Goal: Task Accomplishment & Management: Use online tool/utility

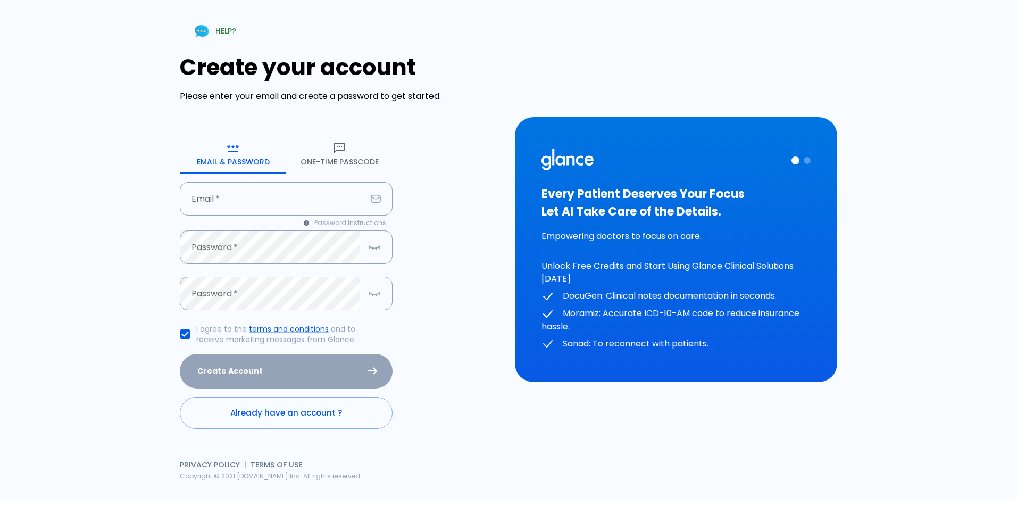
click at [329, 138] on button "One-Time Passcode" at bounding box center [339, 154] width 106 height 38
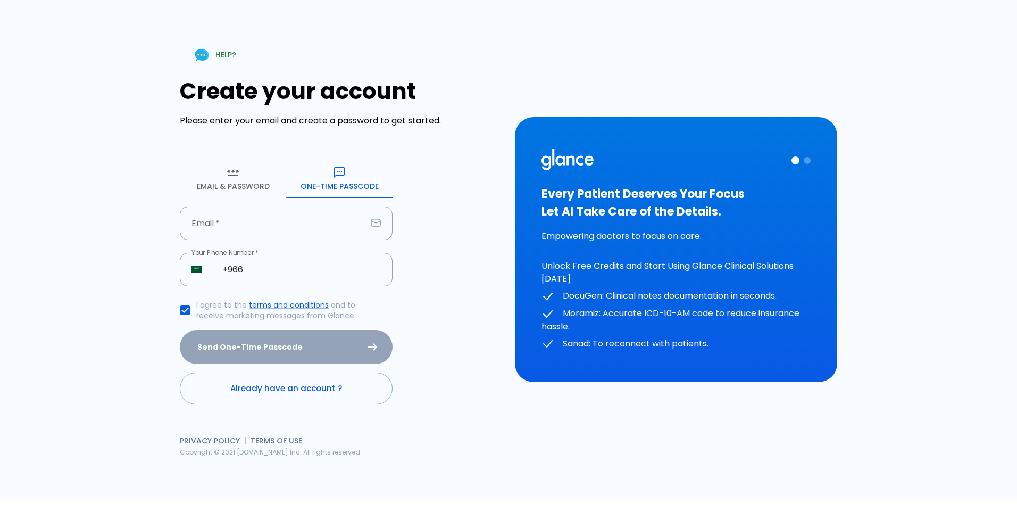
click at [340, 158] on div "Create your account Please enter your email and create a password to get starte…" at bounding box center [341, 241] width 322 height 326
click at [284, 237] on input "text" at bounding box center [273, 223] width 187 height 34
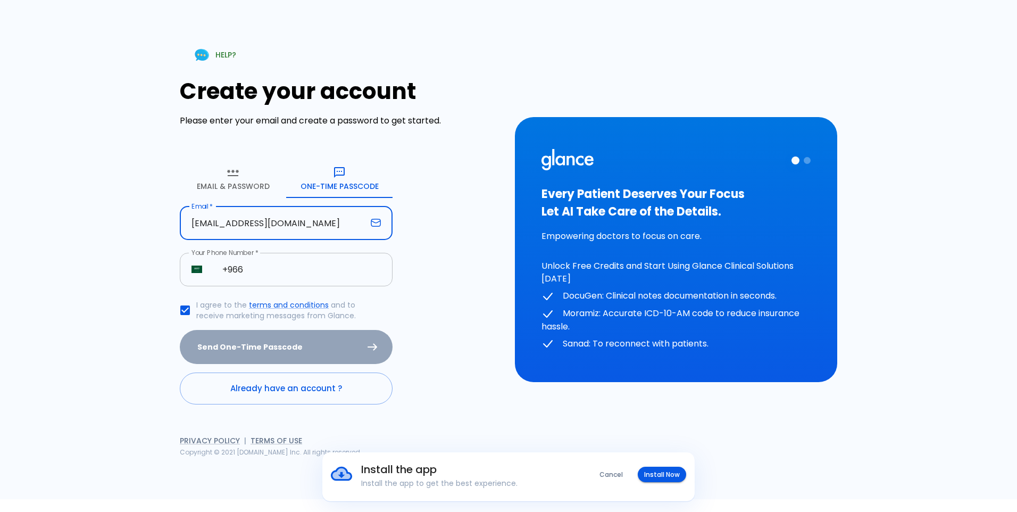
type input "[EMAIL_ADDRESS][DOMAIN_NAME]"
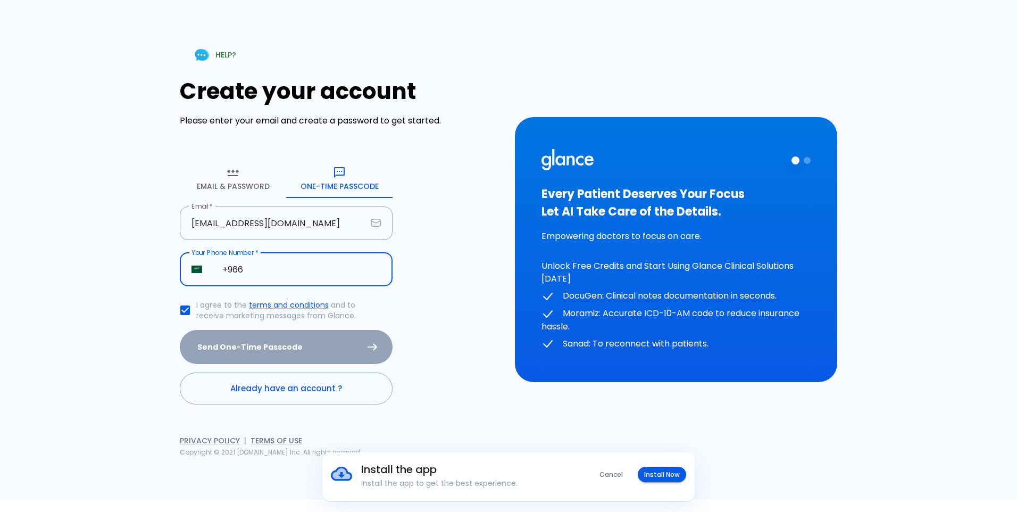
click at [284, 284] on input "+966" at bounding box center [302, 270] width 182 height 34
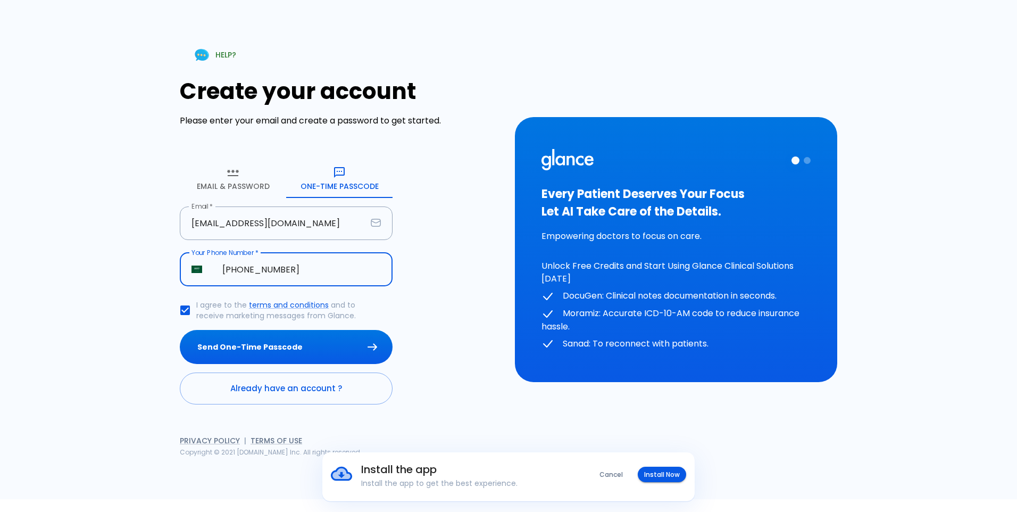
type input "+966 55 883 0621"
click at [208, 343] on button "Send One-Time Passcode" at bounding box center [286, 347] width 213 height 35
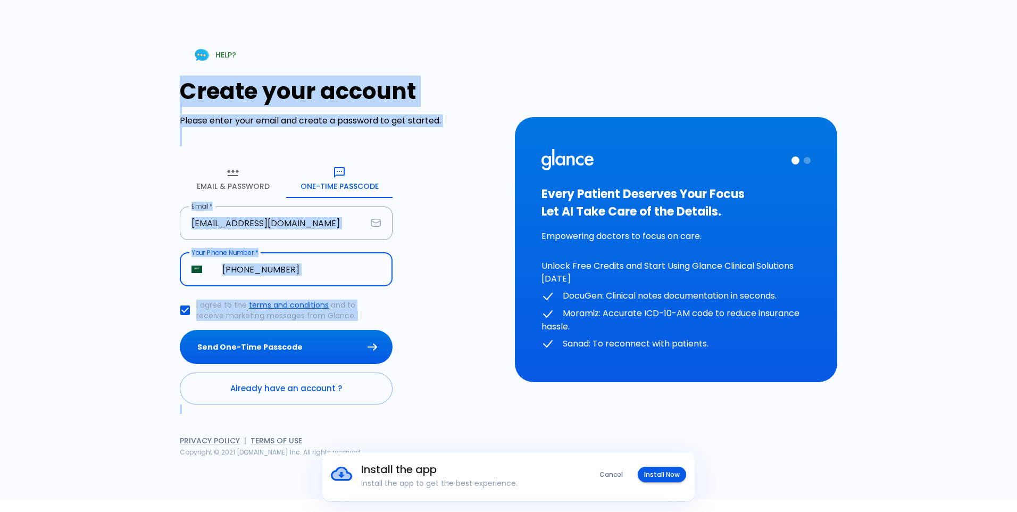
click at [208, 343] on div "Send One-Time Passcode" at bounding box center [286, 347] width 213 height 35
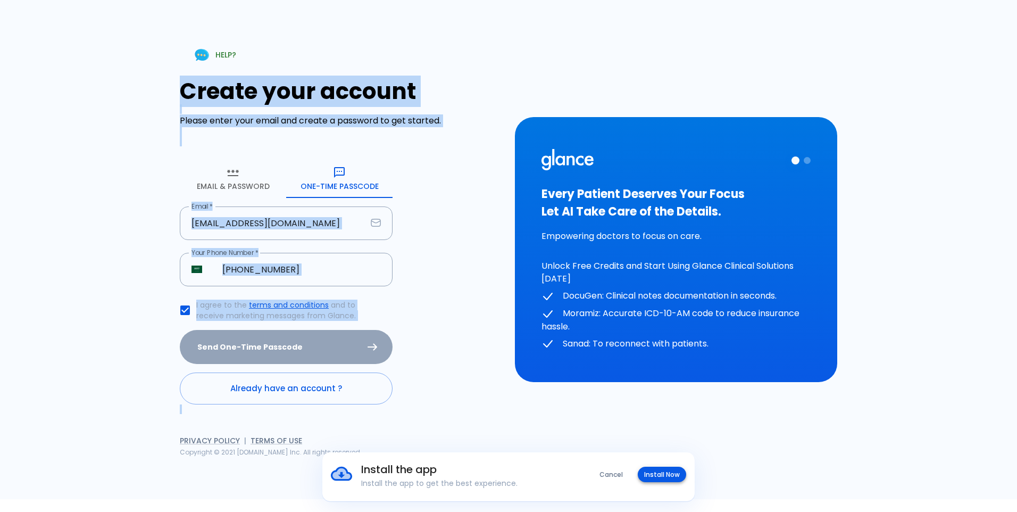
click at [660, 473] on button "Install Now" at bounding box center [662, 474] width 48 height 15
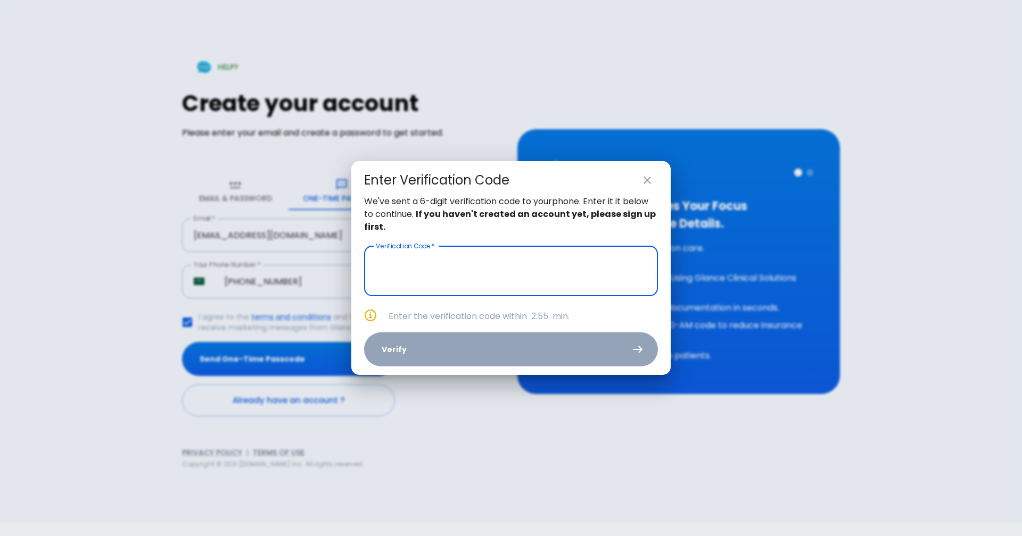
click at [401, 265] on input "text" at bounding box center [511, 271] width 294 height 50
click at [475, 257] on input "text" at bounding box center [511, 271] width 294 height 50
click at [649, 179] on icon "close" at bounding box center [646, 180] width 7 height 7
type input "_ _ _ _ _ _"
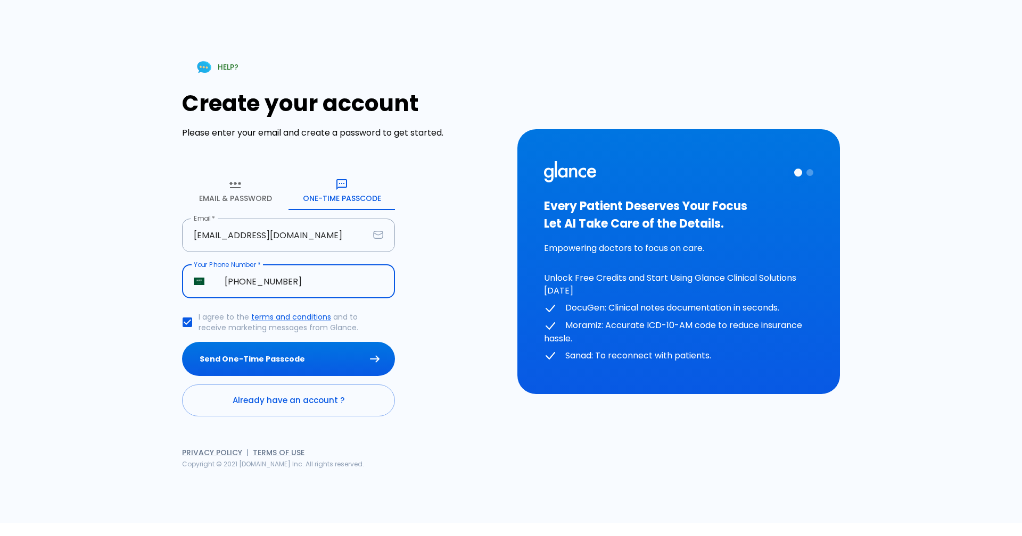
drag, startPoint x: 302, startPoint y: 279, endPoint x: 287, endPoint y: 279, distance: 14.9
click at [287, 279] on input "+966 55 883 0621" at bounding box center [304, 282] width 182 height 34
click at [286, 280] on input "+966 55 883 0621" at bounding box center [304, 282] width 182 height 34
drag, startPoint x: 286, startPoint y: 280, endPoint x: 276, endPoint y: 281, distance: 10.2
click at [277, 281] on input "+966 55 883 0621" at bounding box center [304, 282] width 182 height 34
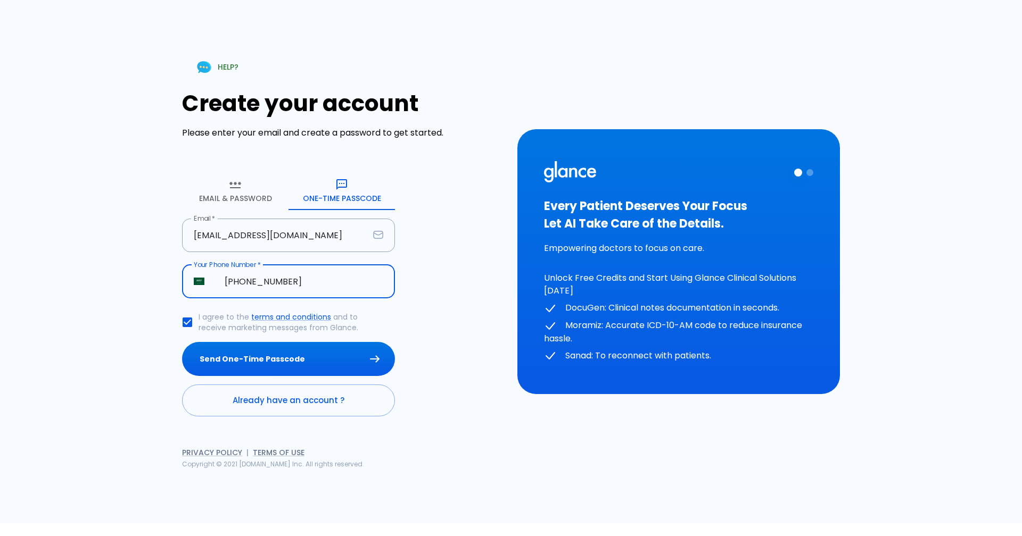
click at [308, 287] on input "+966 55 883 0621" at bounding box center [304, 282] width 182 height 34
type input "[PHONE_NUMBER]"
click at [182, 342] on button "Send One-Time Passcode" at bounding box center [288, 359] width 213 height 35
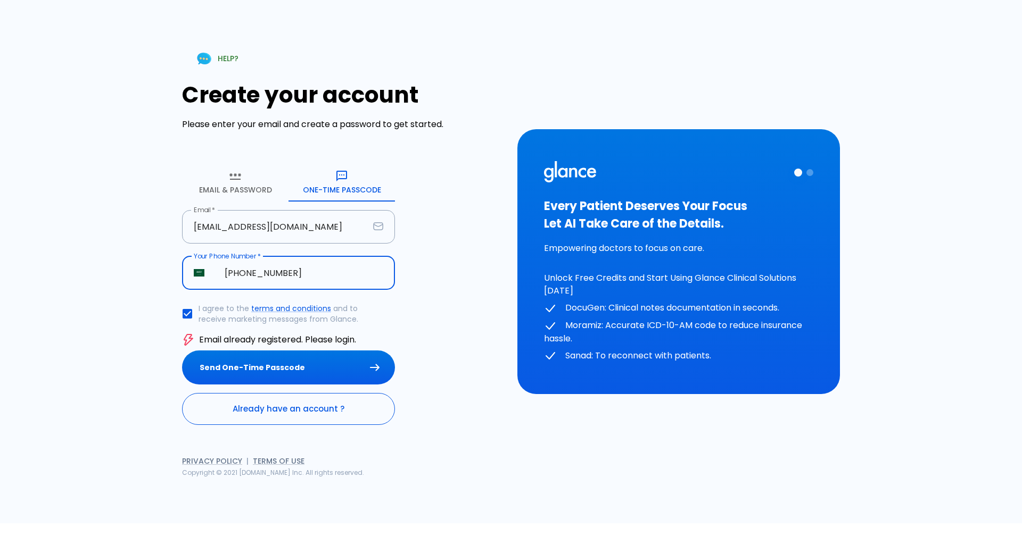
click at [326, 411] on link "Already have an account ?" at bounding box center [288, 409] width 213 height 32
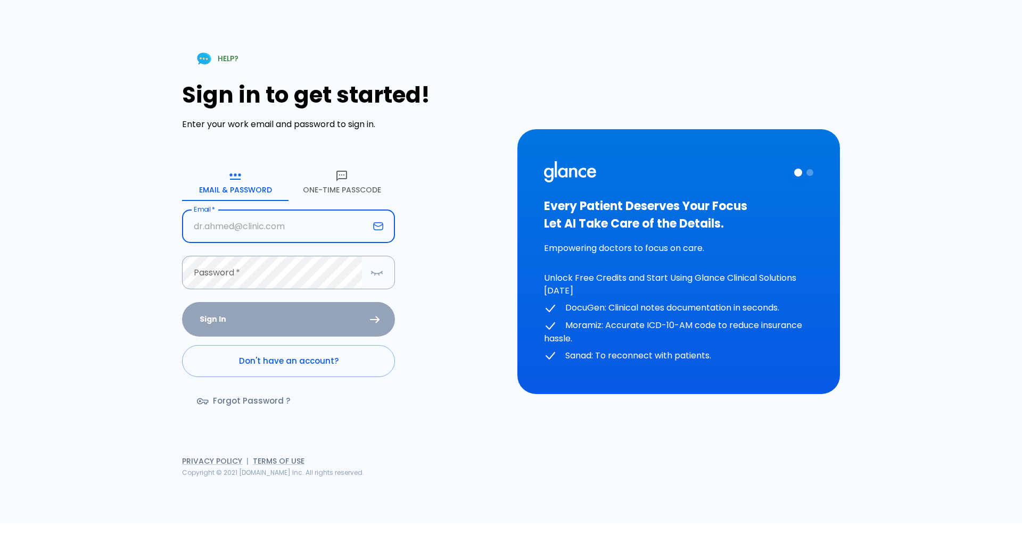
click at [271, 226] on input "text" at bounding box center [275, 227] width 187 height 34
type input "[EMAIL_ADDRESS][DOMAIN_NAME]"
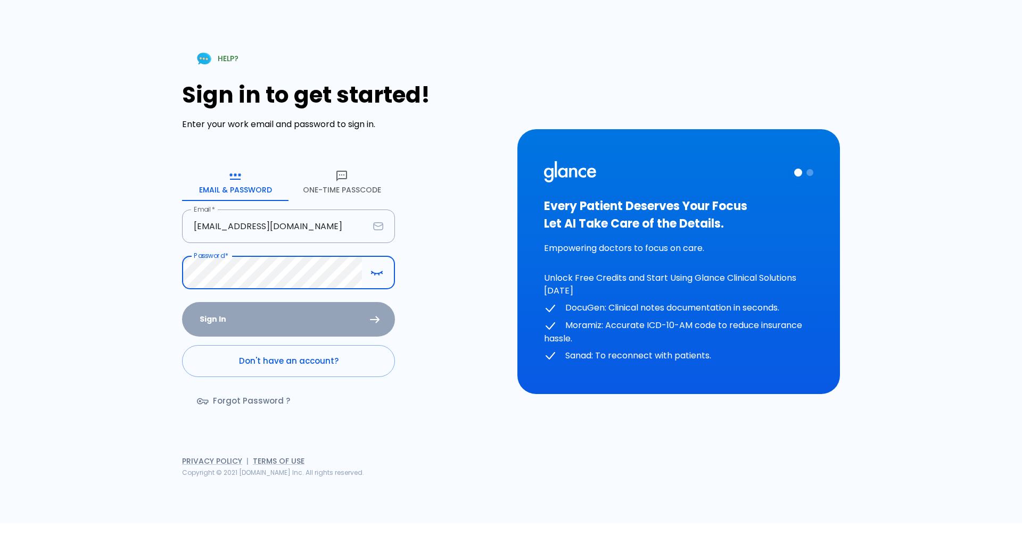
click at [311, 178] on button "One-Time Passcode" at bounding box center [341, 182] width 106 height 38
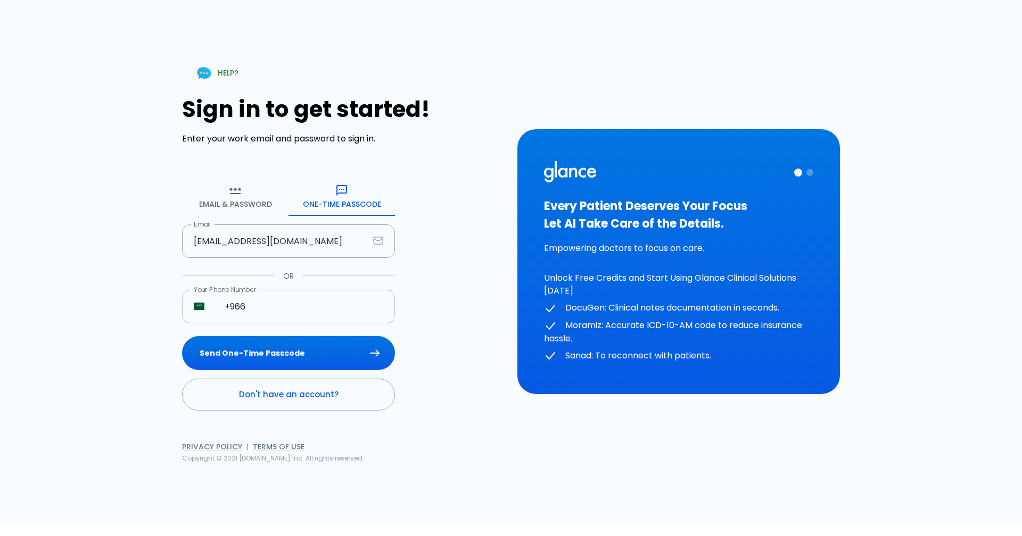
click at [266, 308] on input "+966" at bounding box center [304, 307] width 182 height 34
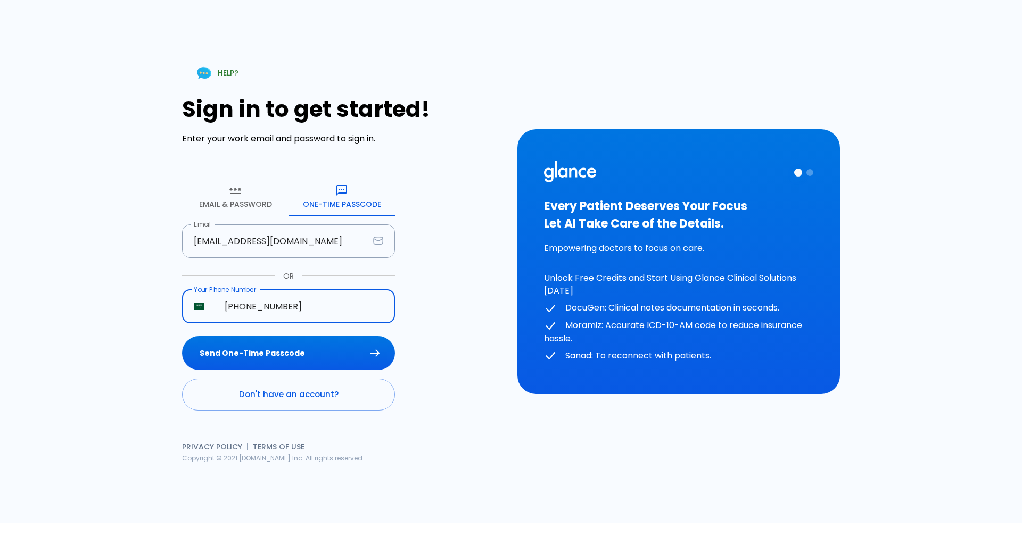
click at [290, 311] on input "+966 55 883 0621" at bounding box center [304, 307] width 182 height 34
type input "[PHONE_NUMBER]"
click at [300, 341] on button "Send One-Time Passcode" at bounding box center [288, 353] width 213 height 35
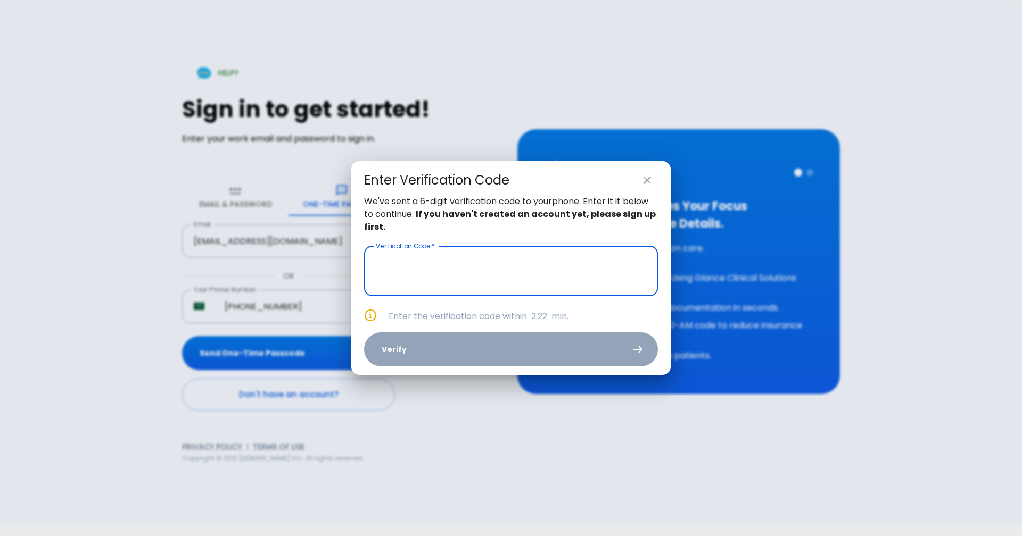
click at [635, 187] on div "Enter Verification Code" at bounding box center [511, 180] width 294 height 21
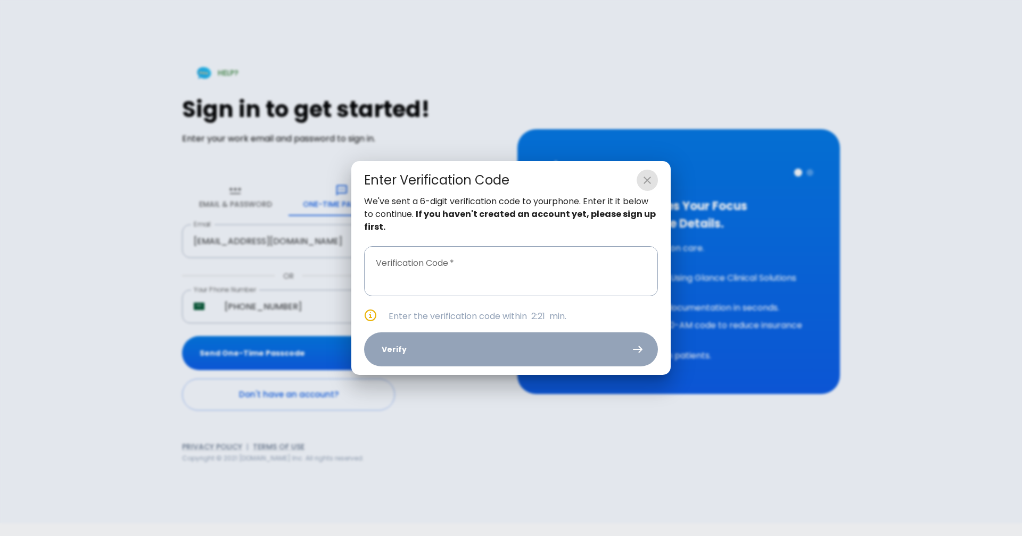
click at [649, 179] on icon "close" at bounding box center [646, 180] width 7 height 7
type input "_ _ _ _ _ _"
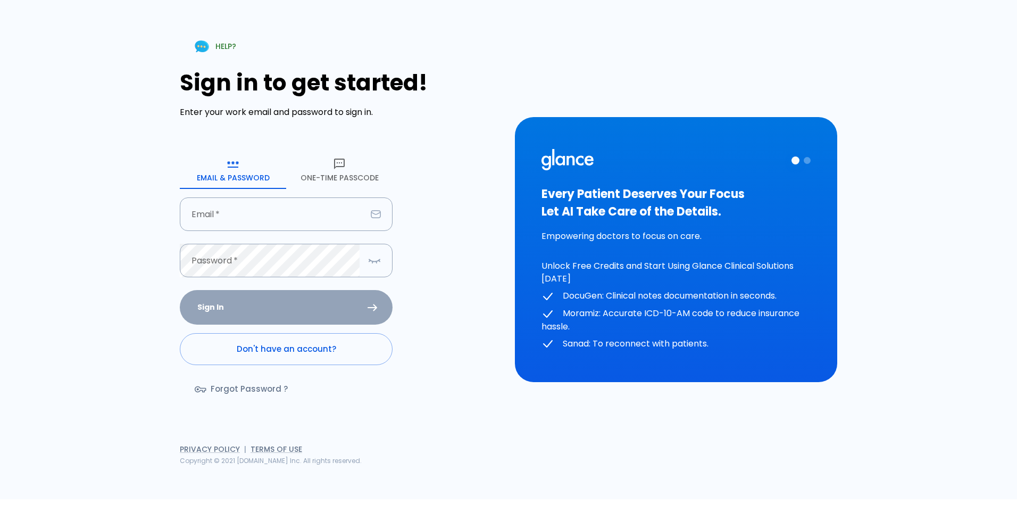
click at [316, 174] on button "One-Time Passcode" at bounding box center [339, 170] width 106 height 38
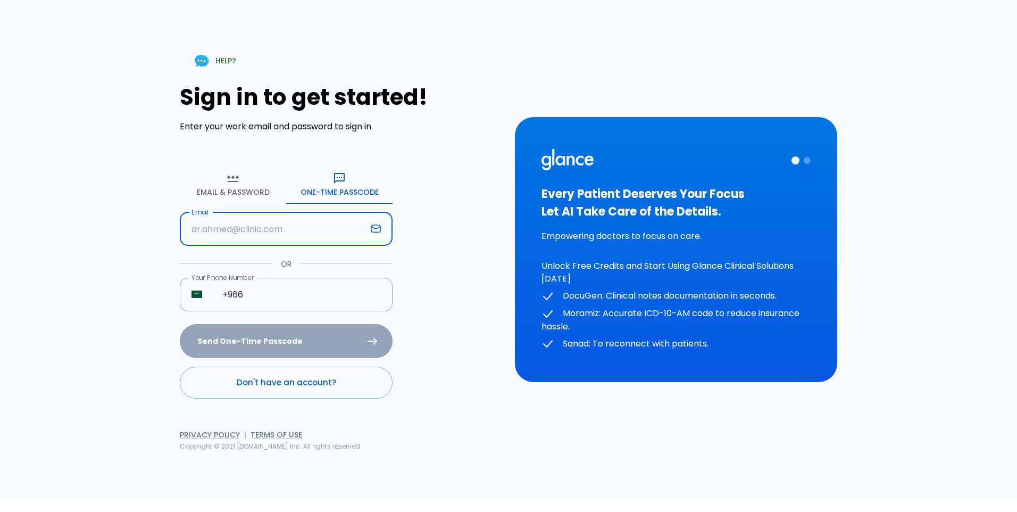
click at [259, 223] on input "text" at bounding box center [273, 229] width 187 height 34
type input "[EMAIL_ADDRESS][DOMAIN_NAME]"
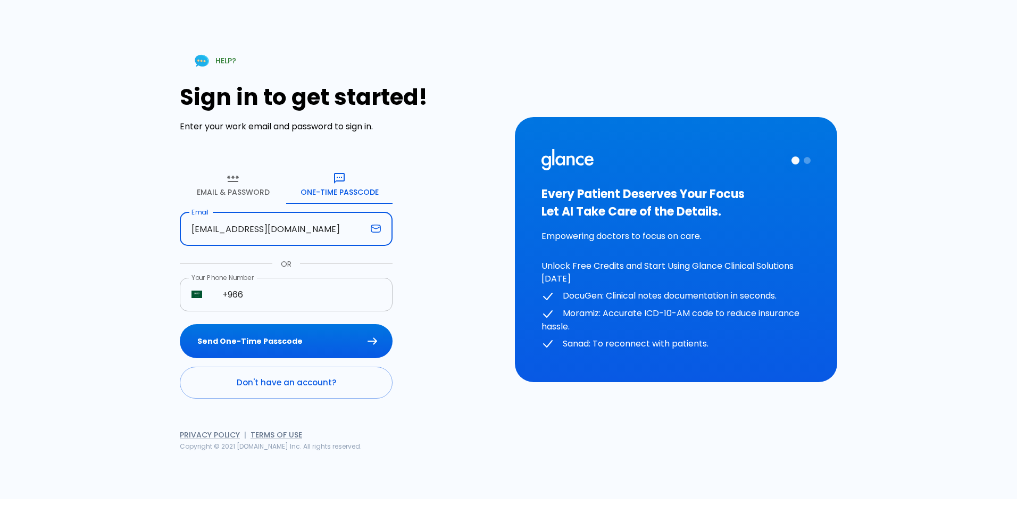
click at [282, 300] on input "+966" at bounding box center [302, 295] width 182 height 34
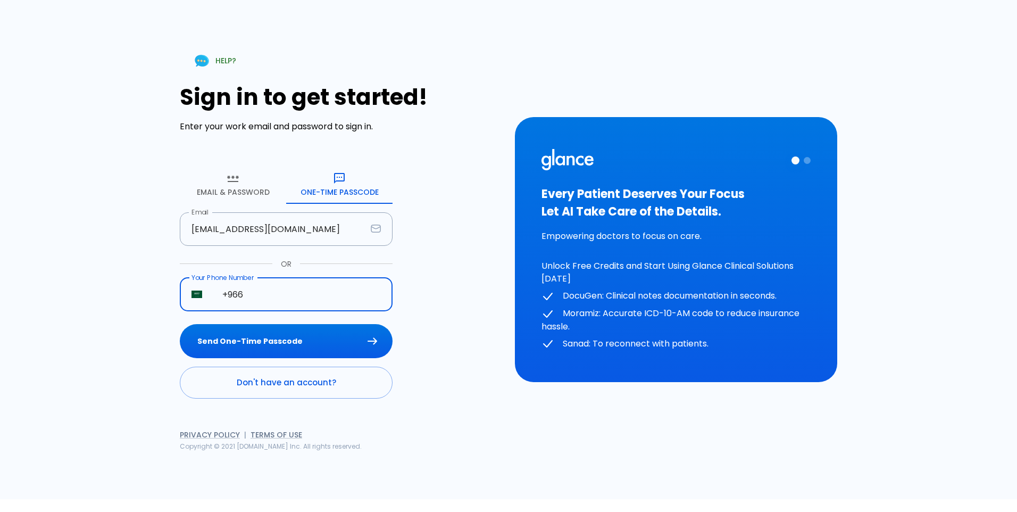
type input "[PHONE_NUMBER]"
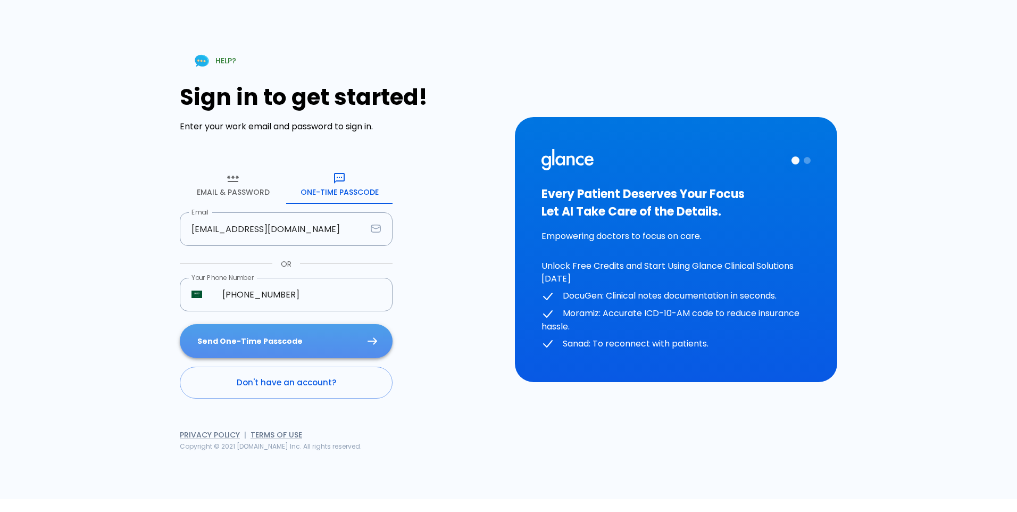
click at [275, 343] on button "Send One-Time Passcode" at bounding box center [286, 341] width 213 height 35
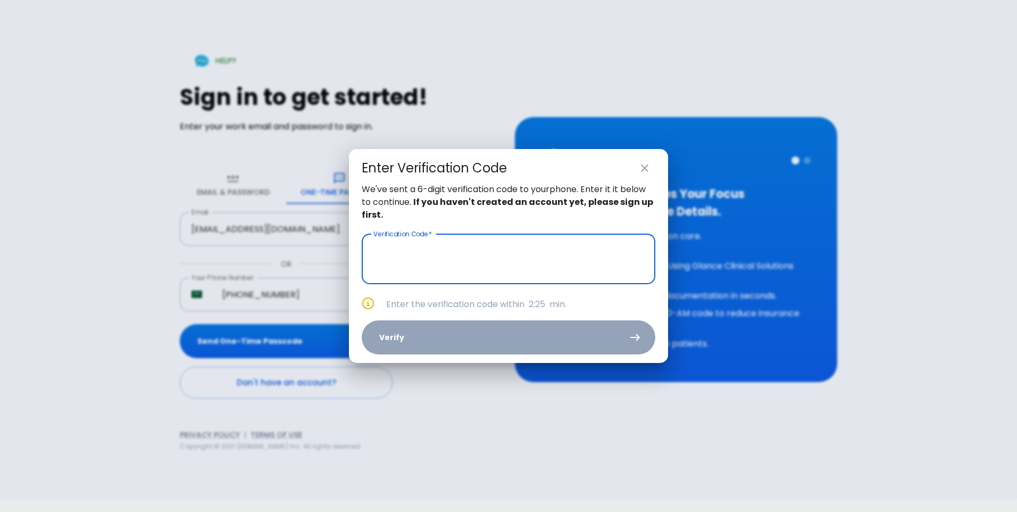
click at [645, 168] on icon "close" at bounding box center [644, 167] width 7 height 7
type input "_ _ _ _ _ _"
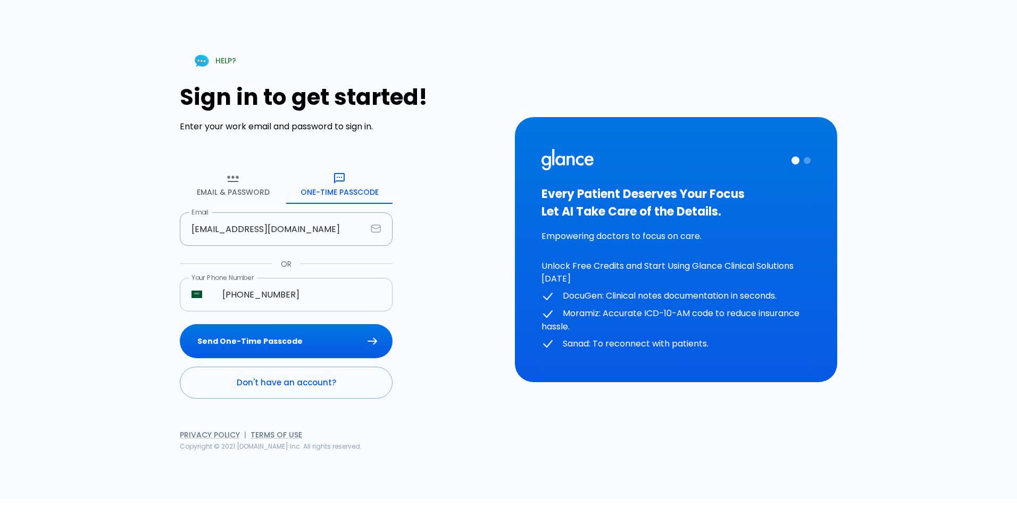
click at [292, 297] on input "[PHONE_NUMBER]" at bounding box center [302, 295] width 182 height 34
click at [299, 347] on button "Send One-Time Passcode" at bounding box center [286, 341] width 213 height 35
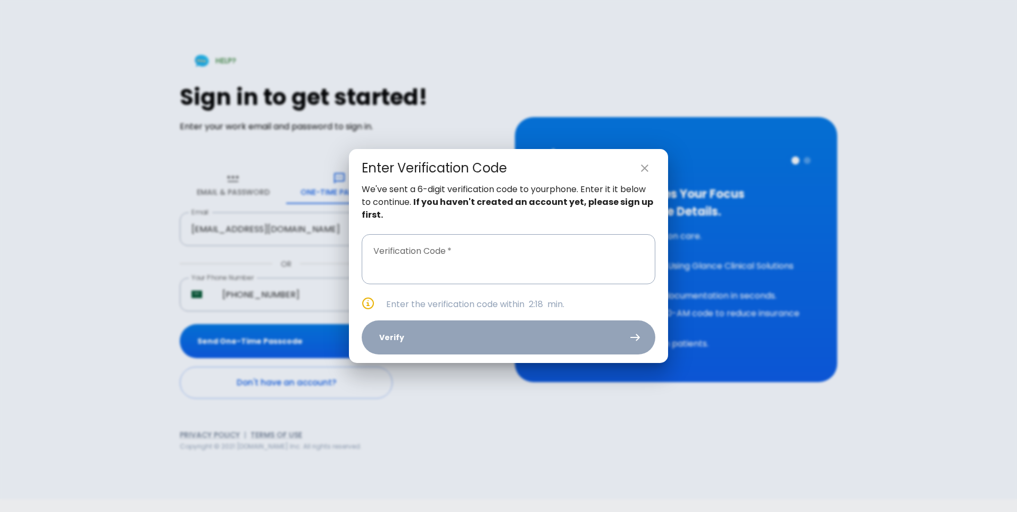
click at [643, 155] on h2 "Enter Verification Code" at bounding box center [508, 166] width 319 height 34
click at [646, 164] on icon "close" at bounding box center [645, 168] width 13 height 13
type input "_ _ _ _ _ _"
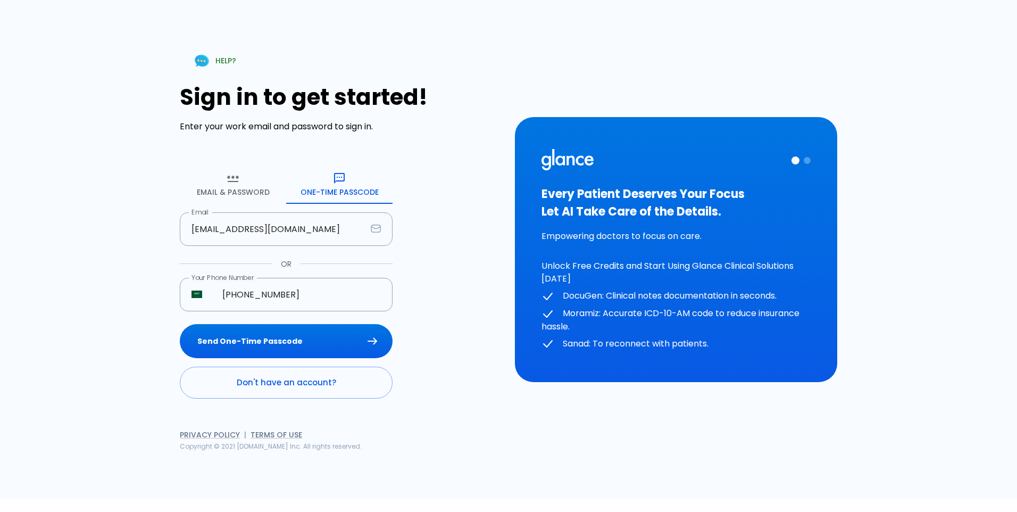
click at [236, 366] on form "Email & Password [SECURITY_DATA] Passcode Email [EMAIL_ADDRESS][DOMAIN_NAME] Em…" at bounding box center [286, 282] width 213 height 234
click at [235, 371] on link "Don't have an account?" at bounding box center [286, 383] width 213 height 32
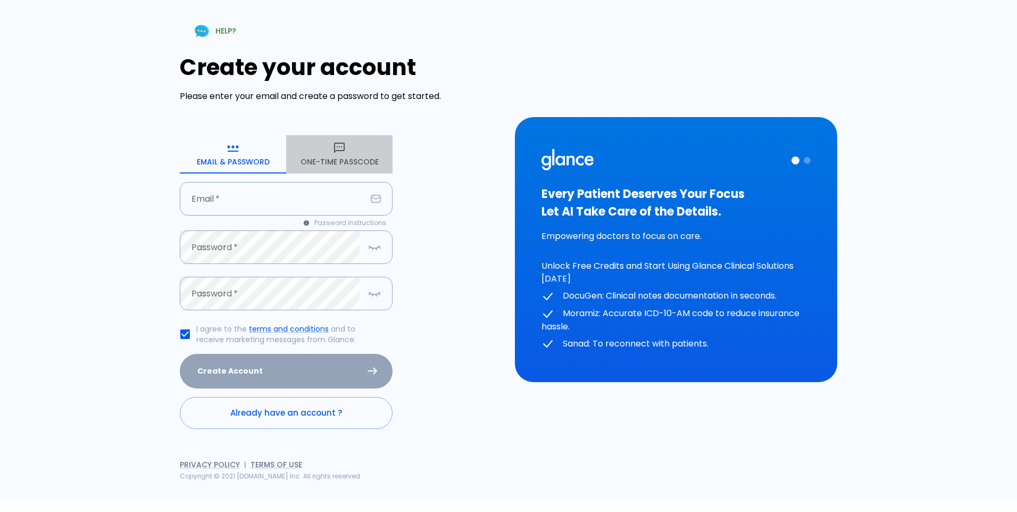
click at [303, 161] on button "One-Time Passcode" at bounding box center [339, 154] width 106 height 38
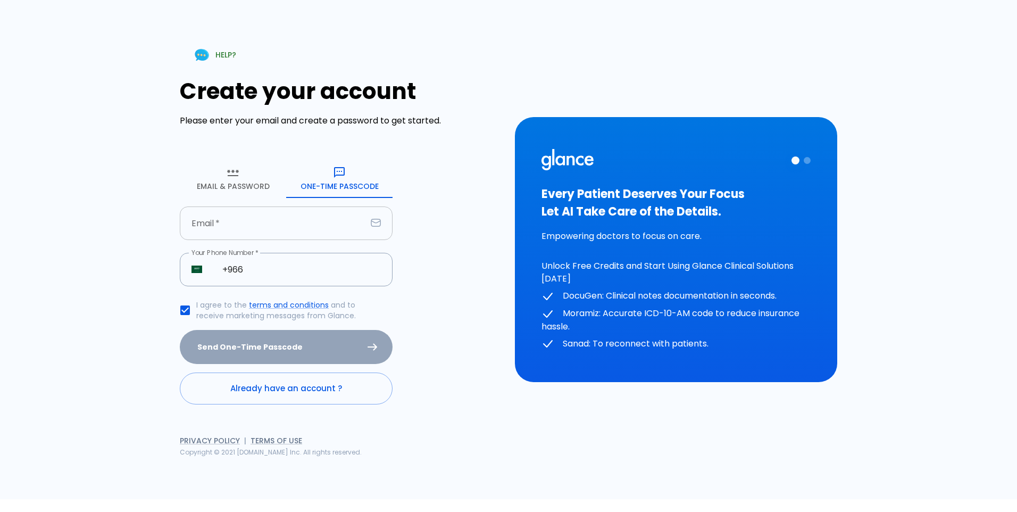
click at [254, 213] on input "text" at bounding box center [273, 223] width 187 height 34
type input "[EMAIL_ADDRESS][DOMAIN_NAME]"
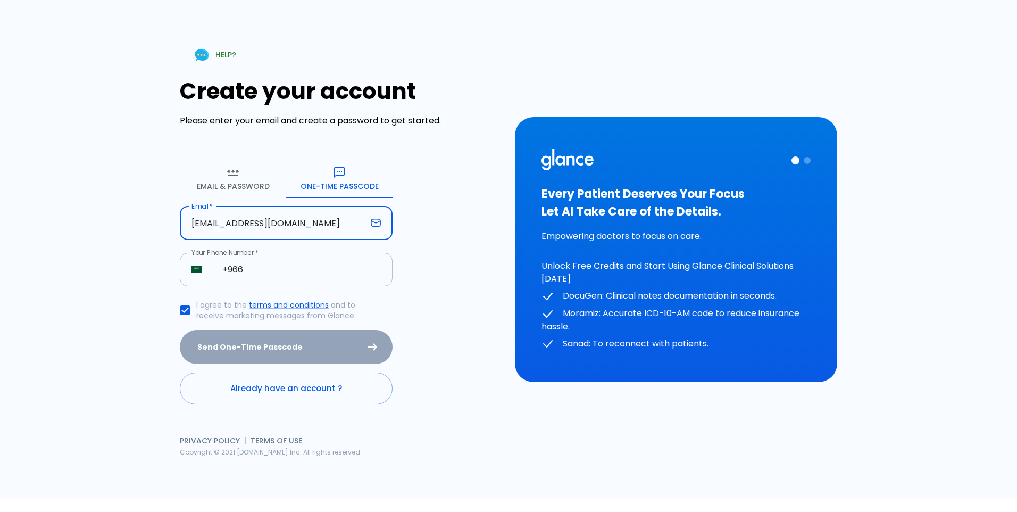
click at [259, 266] on input "+966" at bounding box center [302, 270] width 182 height 34
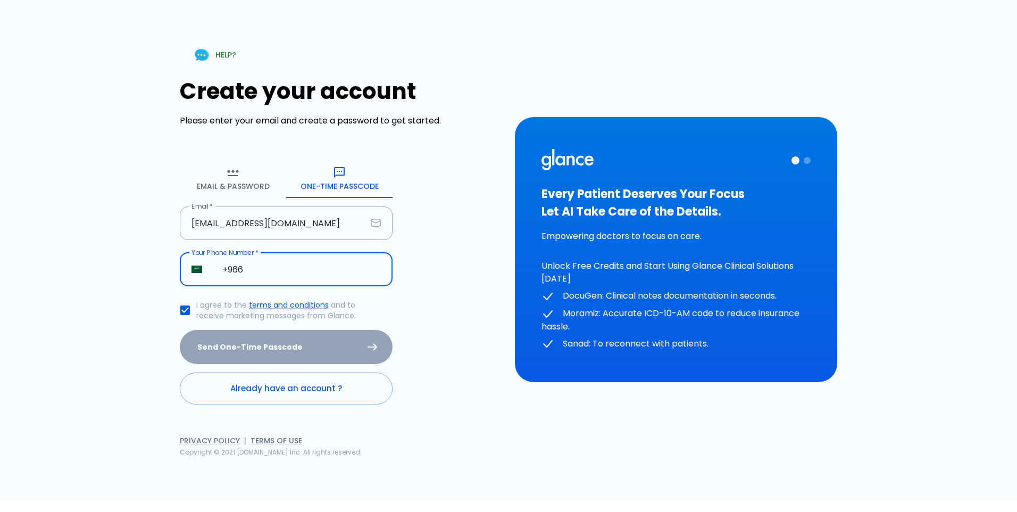
type input "[PHONE_NUMBER]"
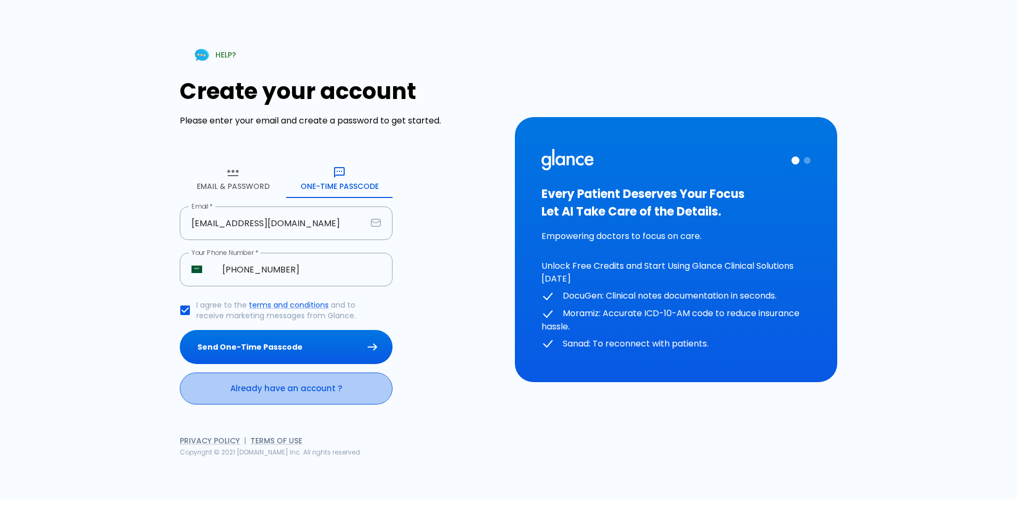
click at [274, 385] on link "Already have an account ?" at bounding box center [286, 388] width 213 height 32
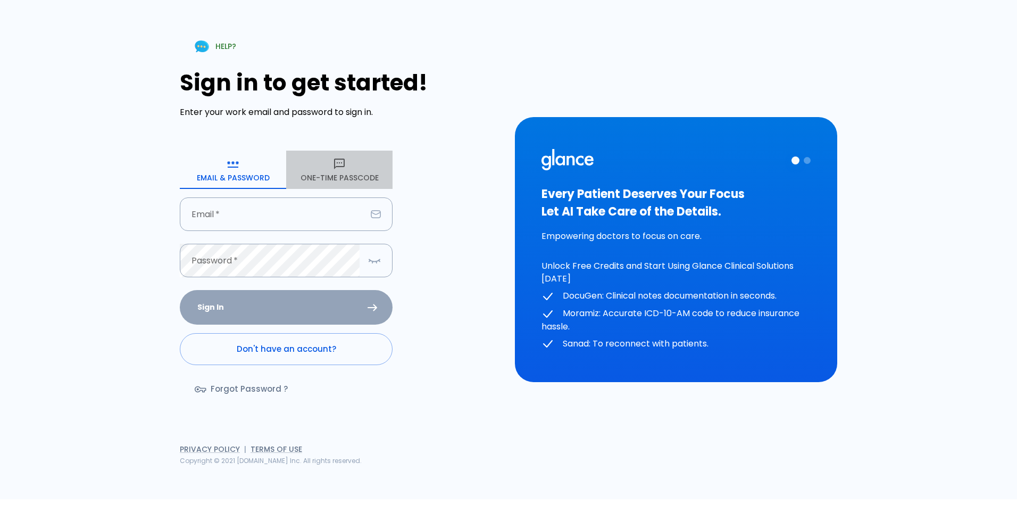
click at [324, 168] on button "One-Time Passcode" at bounding box center [339, 170] width 106 height 38
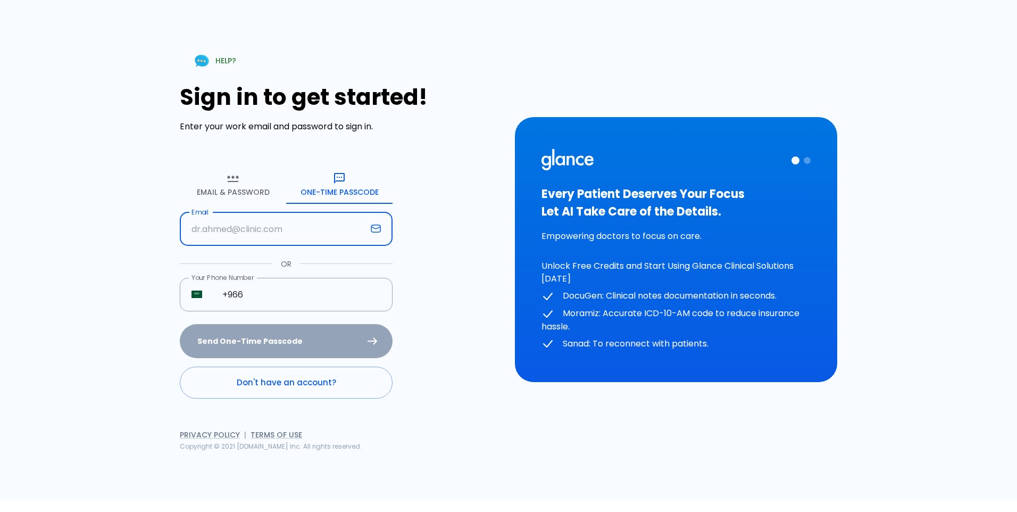
click at [254, 219] on input "text" at bounding box center [273, 229] width 187 height 34
type input "[EMAIL_ADDRESS][DOMAIN_NAME]"
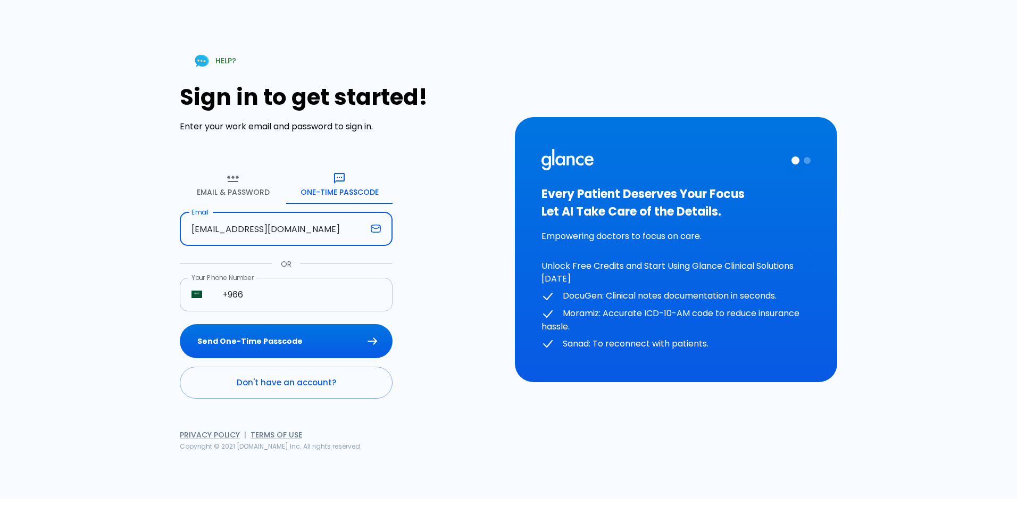
click at [263, 286] on input "+966" at bounding box center [302, 295] width 182 height 34
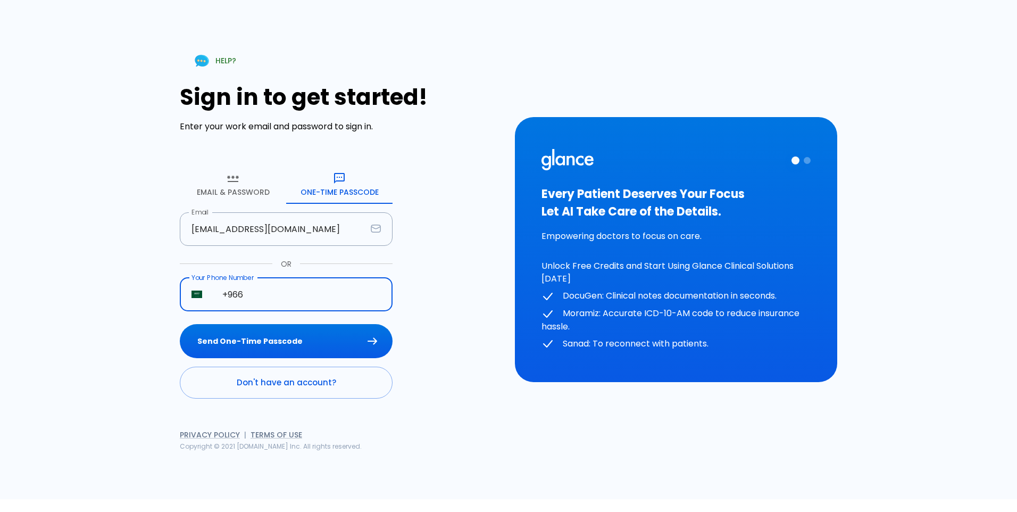
type input "[PHONE_NUMBER]"
click at [263, 358] on button "Send One-Time Passcode" at bounding box center [286, 341] width 213 height 35
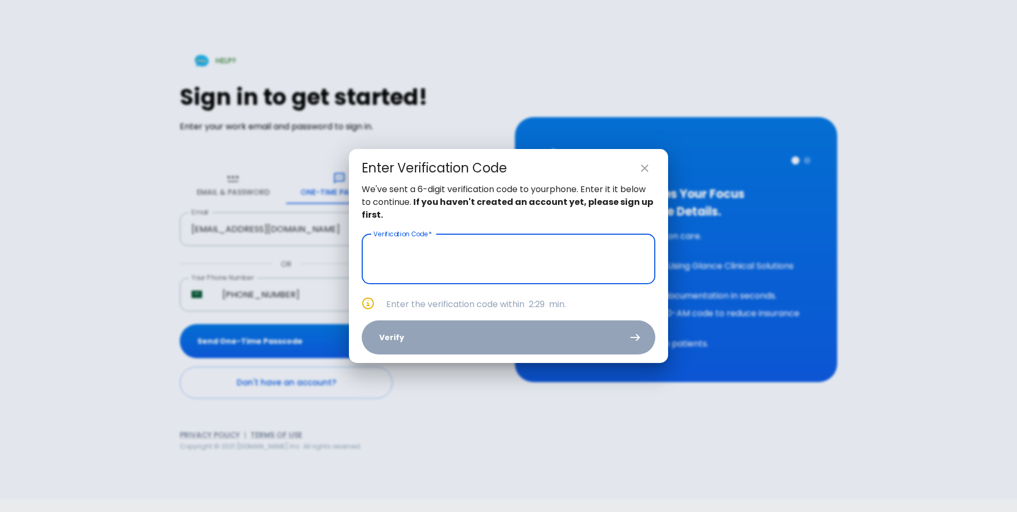
click at [641, 165] on icon "close" at bounding box center [645, 168] width 13 height 13
type input "_ _ _ _ _ _"
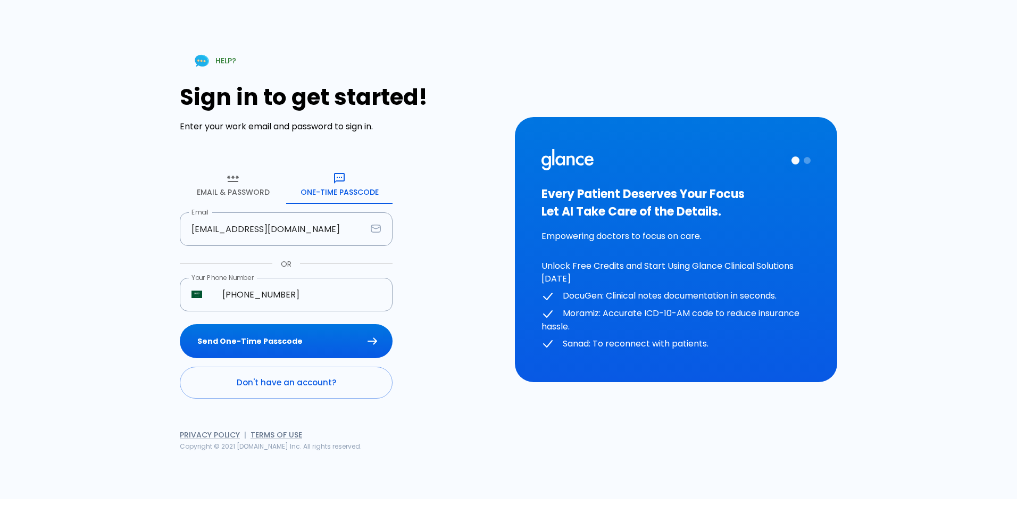
click at [235, 195] on button "Email & Password" at bounding box center [233, 184] width 106 height 38
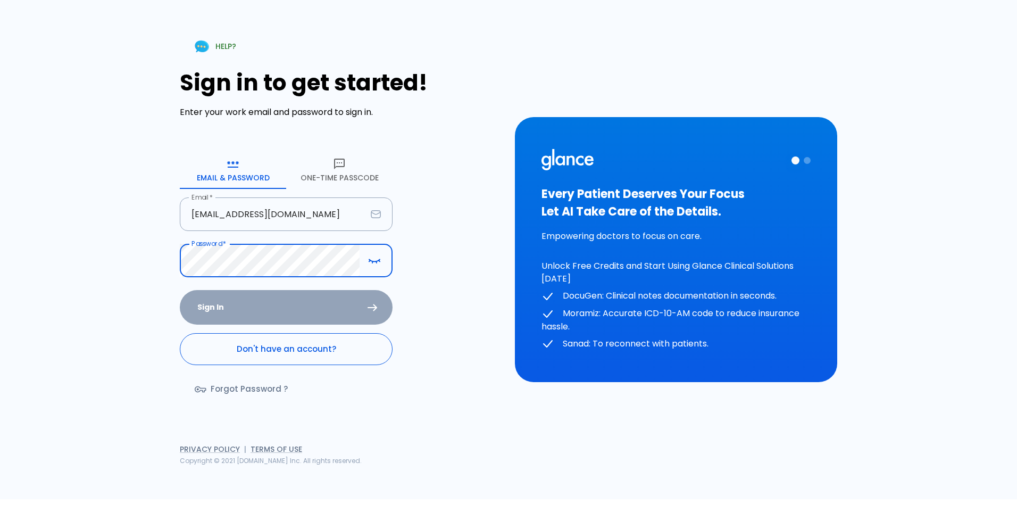
click at [270, 357] on link "Don't have an account?" at bounding box center [286, 349] width 213 height 32
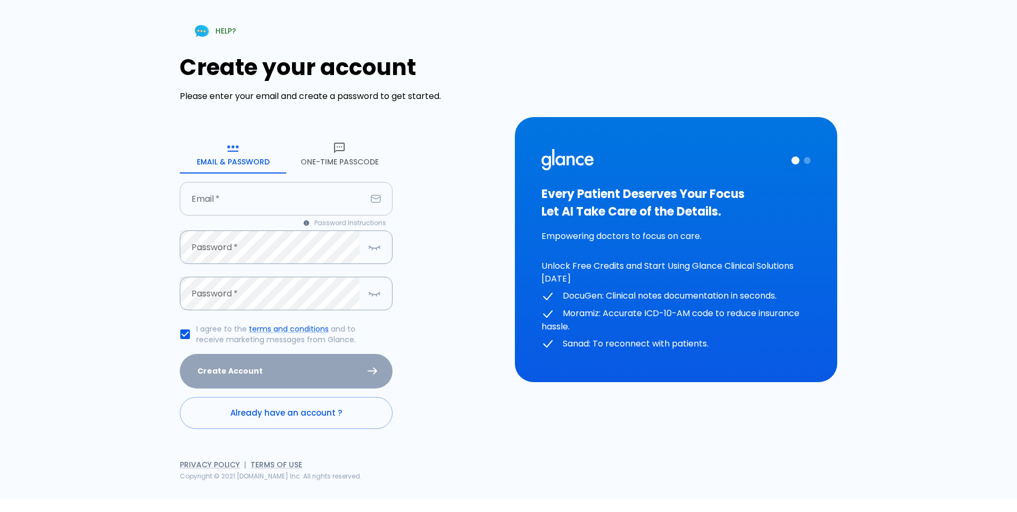
click at [226, 202] on input "text" at bounding box center [273, 199] width 187 height 34
type input "[EMAIL_ADDRESS][DOMAIN_NAME]"
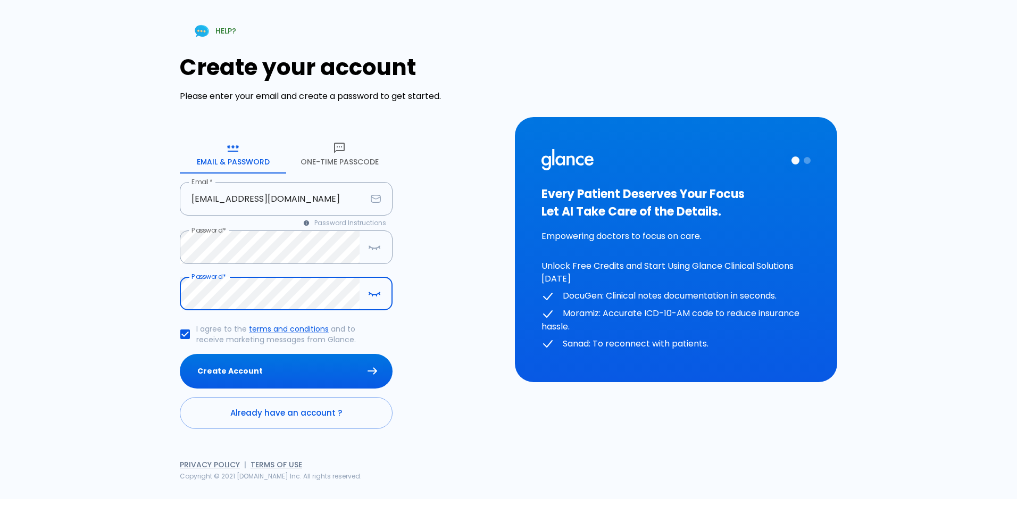
click at [180, 354] on button "Create Account" at bounding box center [286, 371] width 213 height 35
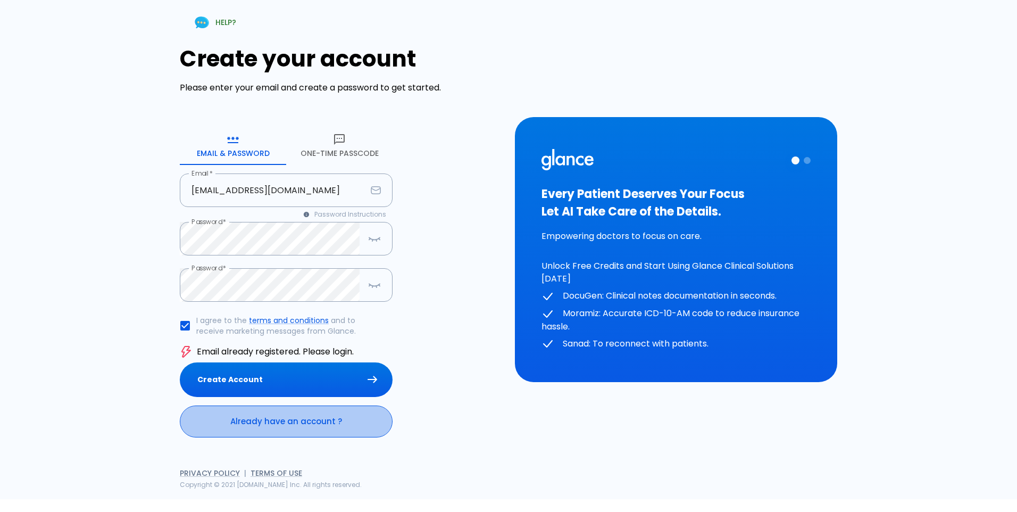
click at [273, 426] on link "Already have an account ?" at bounding box center [286, 421] width 213 height 32
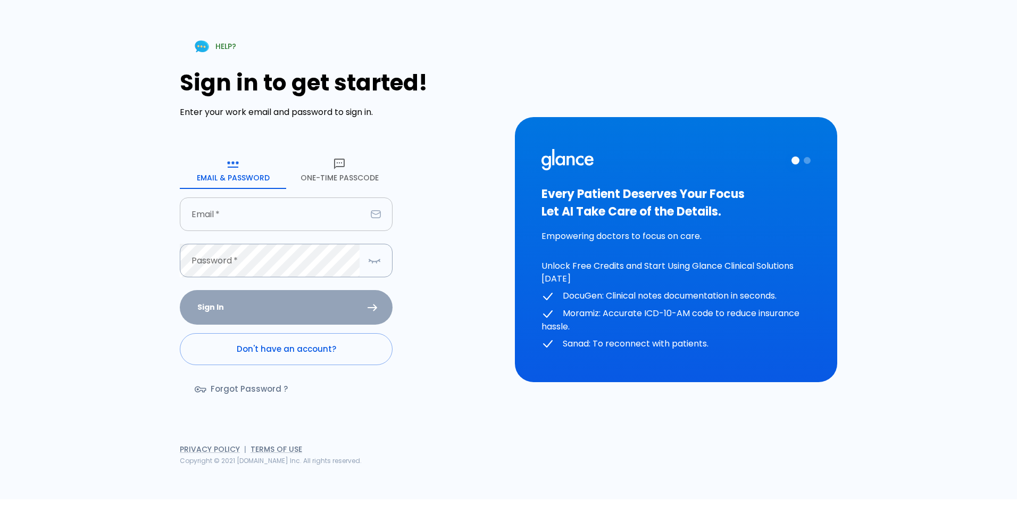
click at [206, 199] on input "text" at bounding box center [273, 214] width 187 height 34
type input "[EMAIL_ADDRESS][DOMAIN_NAME]"
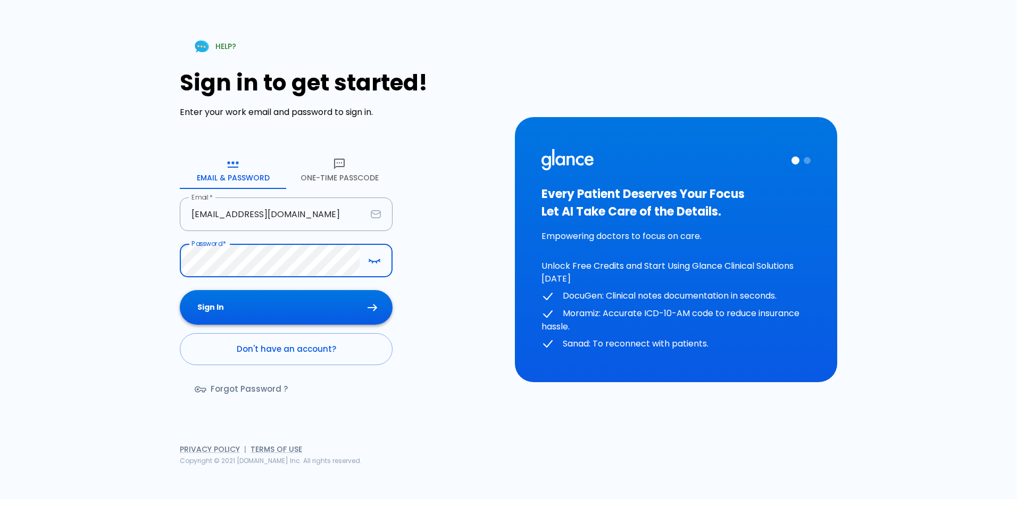
click at [212, 321] on button "Sign In" at bounding box center [286, 307] width 213 height 35
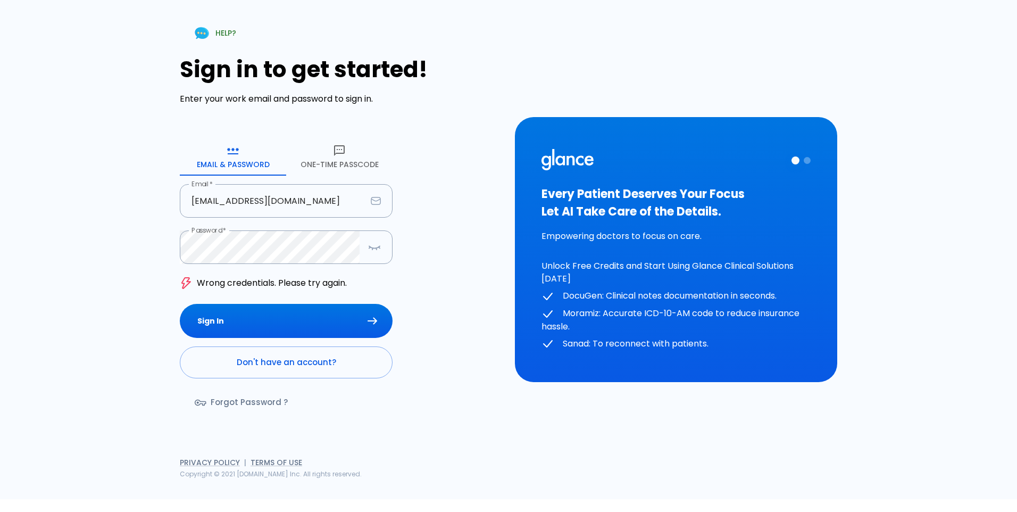
click at [211, 400] on link "Forgot Password ?" at bounding box center [242, 402] width 125 height 31
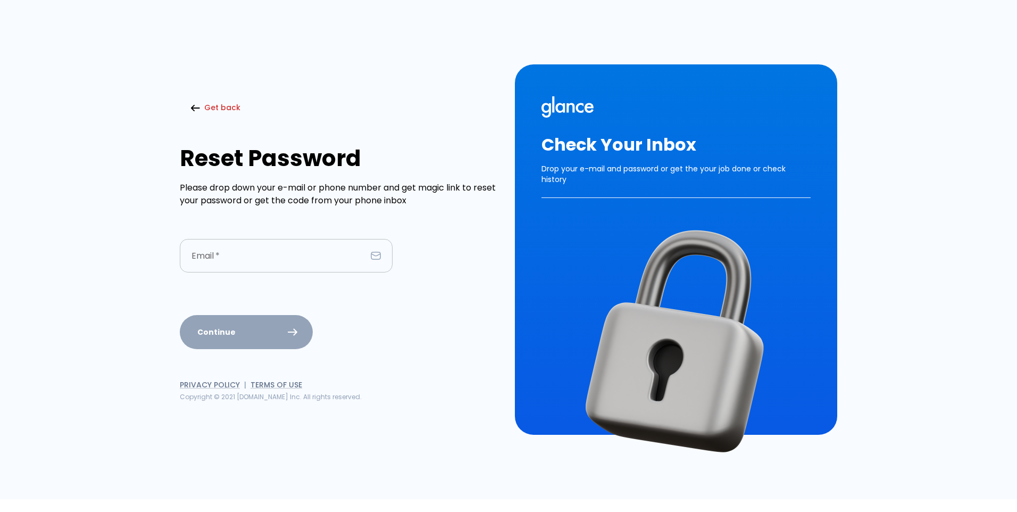
click at [274, 259] on input "text" at bounding box center [273, 256] width 187 height 34
type input "[EMAIL_ADDRESS][DOMAIN_NAME]"
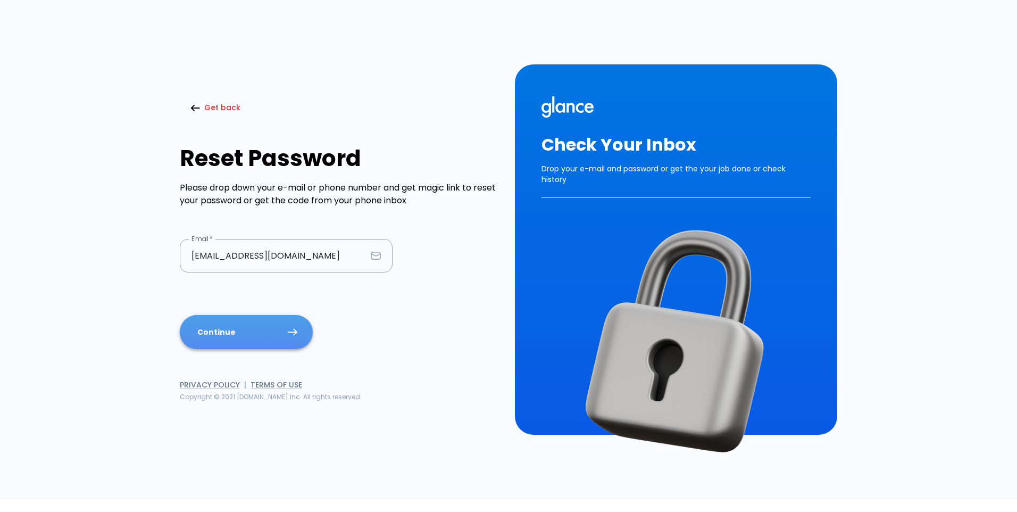
click at [252, 325] on button "Continue" at bounding box center [246, 332] width 133 height 35
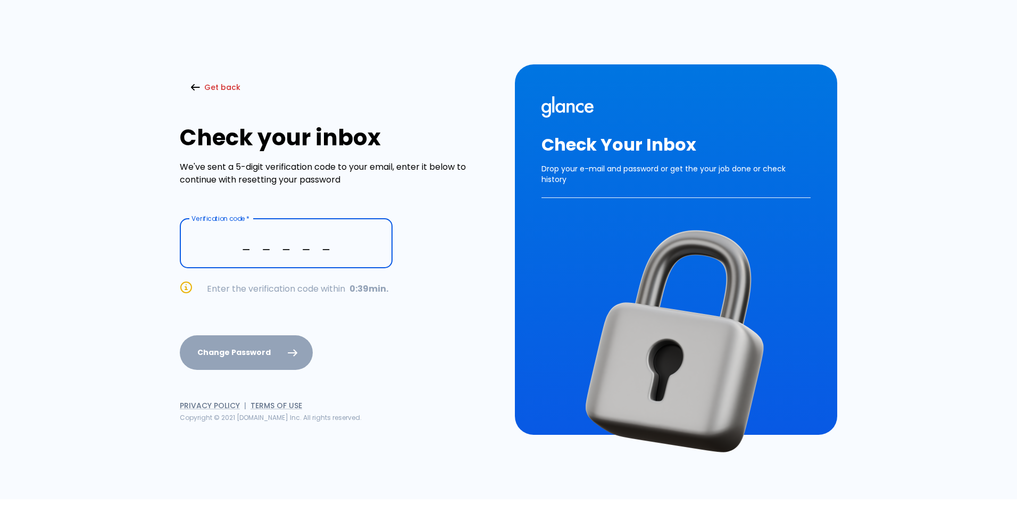
type input "_ _ _ _ _"
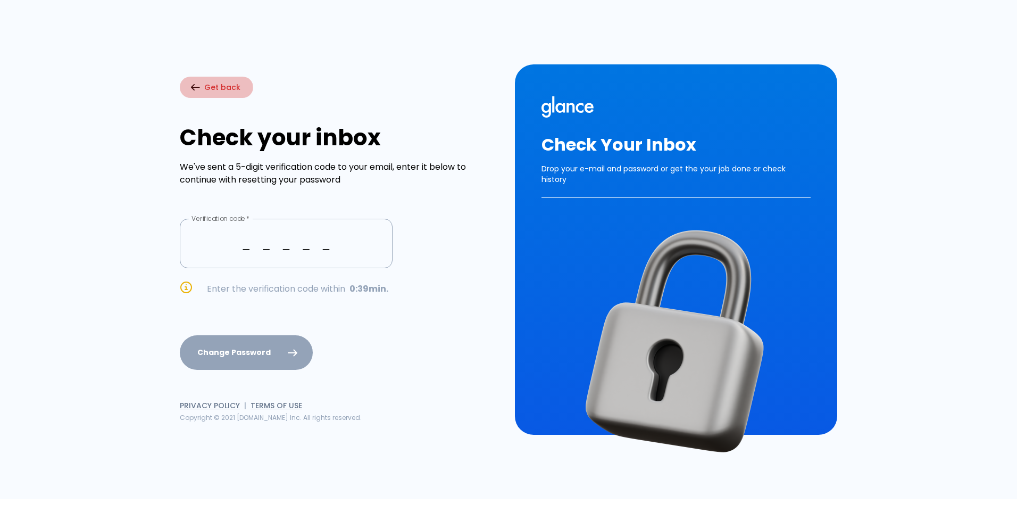
click at [196, 91] on button "Get back" at bounding box center [216, 88] width 73 height 22
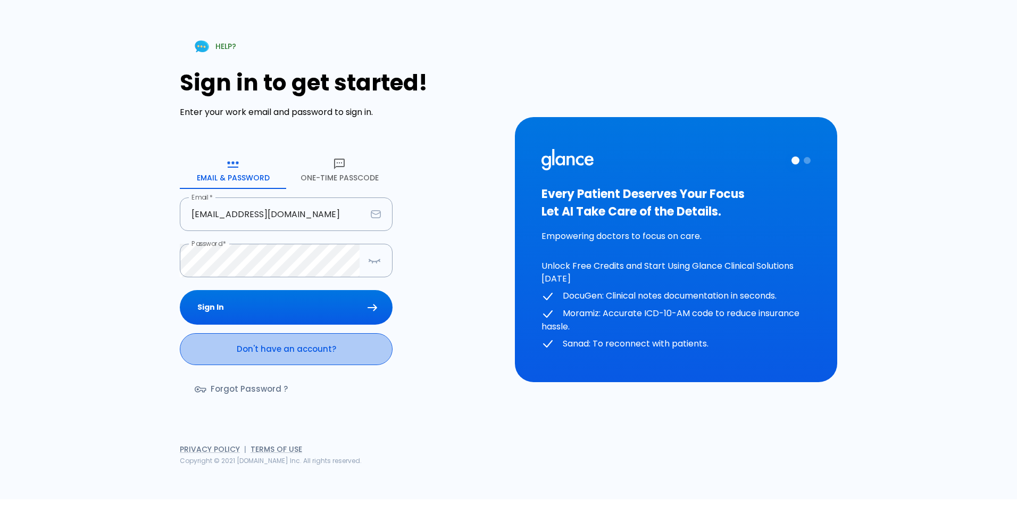
click at [244, 354] on link "Don't have an account?" at bounding box center [286, 349] width 213 height 32
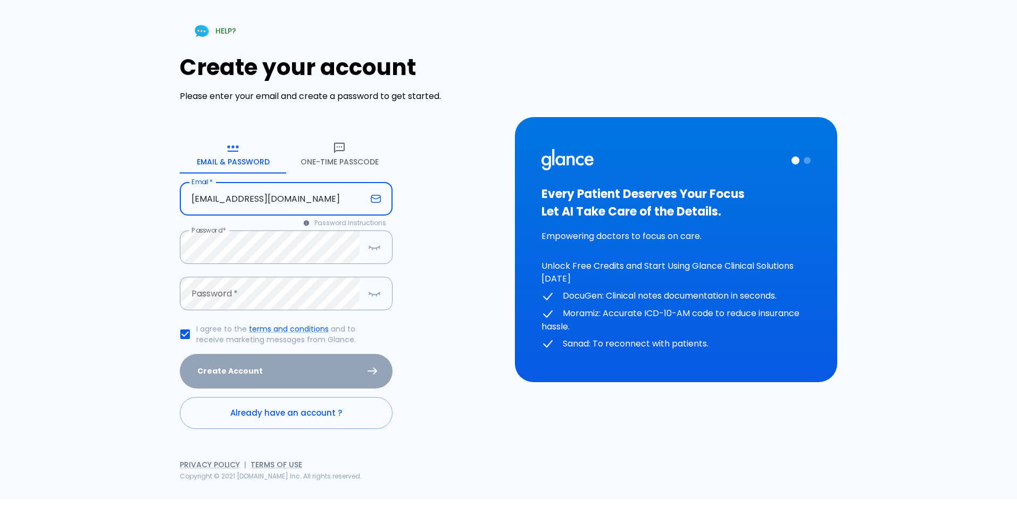
drag, startPoint x: 321, startPoint y: 200, endPoint x: 153, endPoint y: 216, distance: 169.5
click at [153, 216] on div "HELP? Create your account Please enter your email and create a password to get …" at bounding box center [502, 243] width 805 height 512
drag, startPoint x: 287, startPoint y: 204, endPoint x: 179, endPoint y: 206, distance: 107.5
click at [179, 206] on div "HELP? Create your account Please enter your email and create a password to get …" at bounding box center [334, 243] width 335 height 477
type input "[EMAIL_ADDRESS][DOMAIN_NAME]"
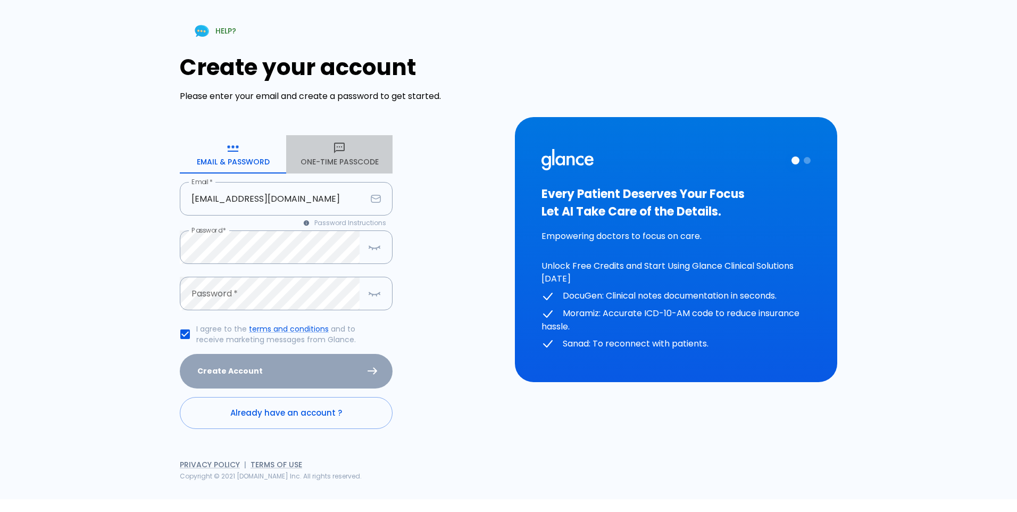
click at [328, 170] on button "One-Time Passcode" at bounding box center [339, 154] width 106 height 38
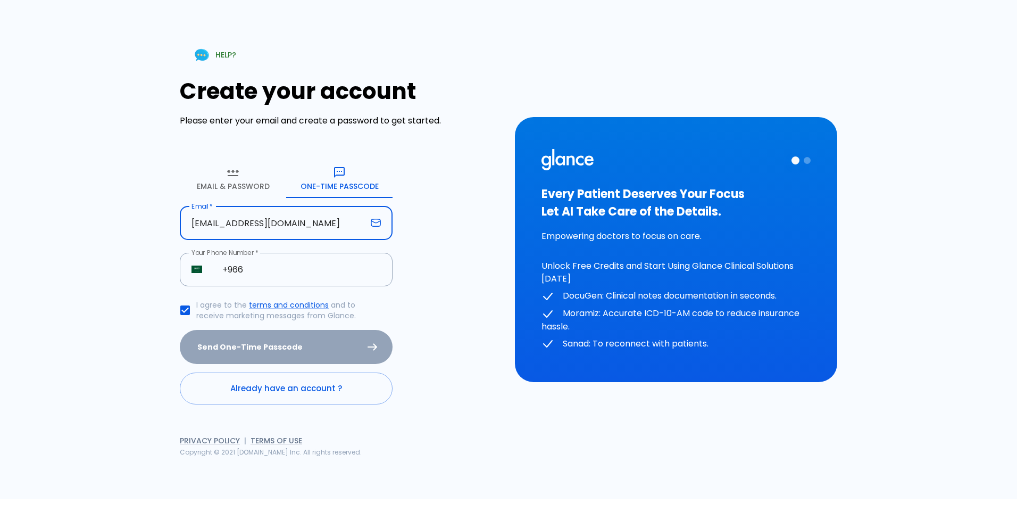
click at [302, 225] on input "[EMAIL_ADDRESS][DOMAIN_NAME]" at bounding box center [273, 223] width 187 height 34
click at [133, 270] on div "HELP? Create your account Please enter your email and create a password to get …" at bounding box center [502, 243] width 805 height 512
click at [268, 261] on input "+966" at bounding box center [302, 270] width 182 height 34
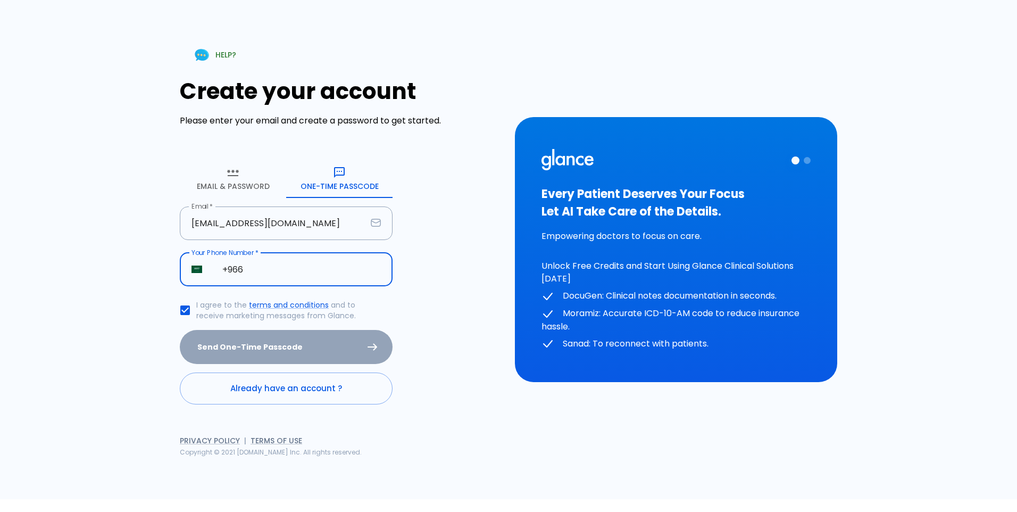
type input "[PHONE_NUMBER]"
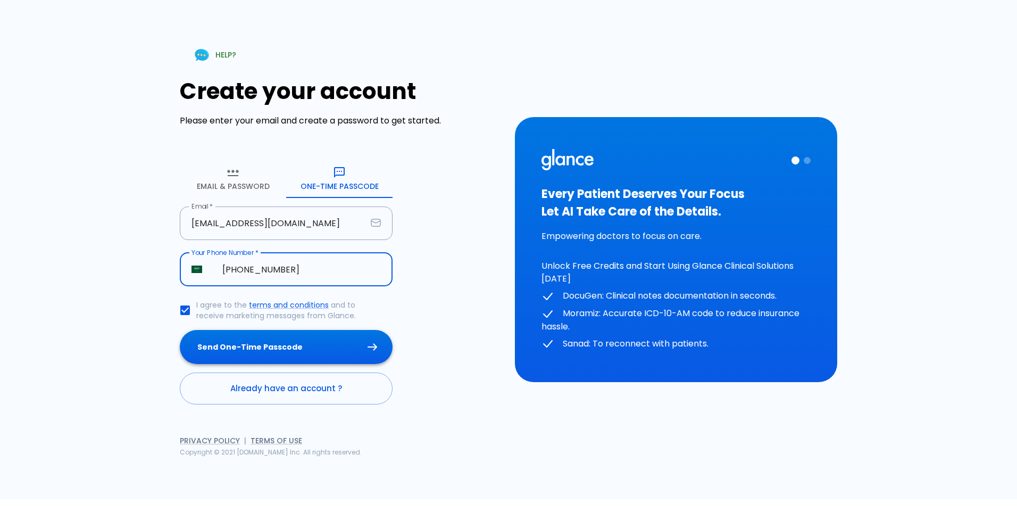
click at [252, 339] on button "Send One-Time Passcode" at bounding box center [286, 347] width 213 height 35
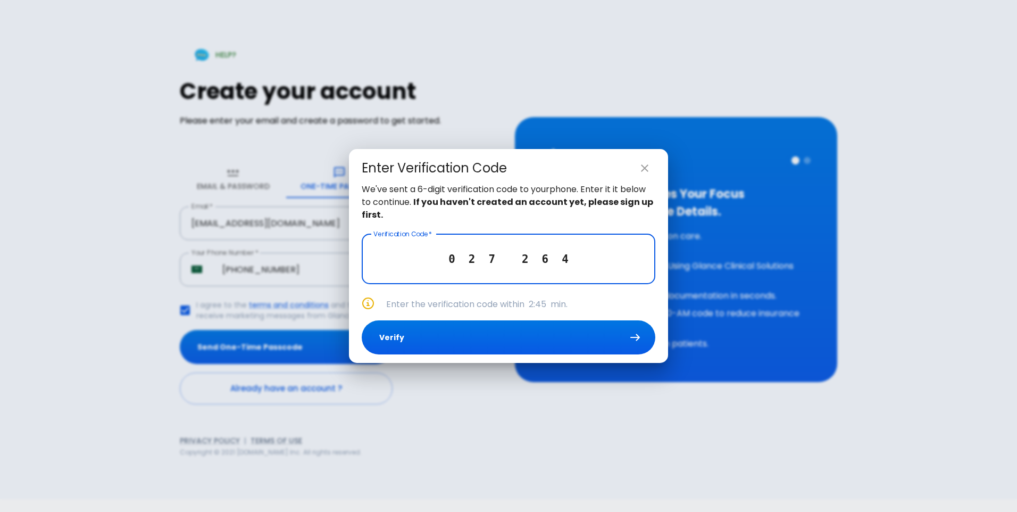
type input "0 2 7 2 6 4"
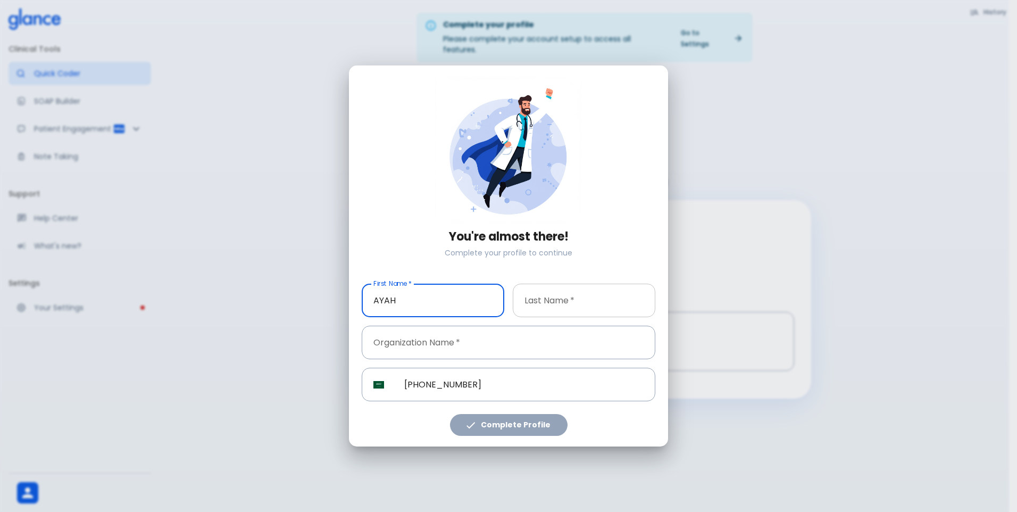
type input "AYAH"
click at [601, 306] on input "text" at bounding box center [584, 301] width 143 height 34
type input "KHIDR"
click at [545, 341] on input "text" at bounding box center [509, 343] width 294 height 34
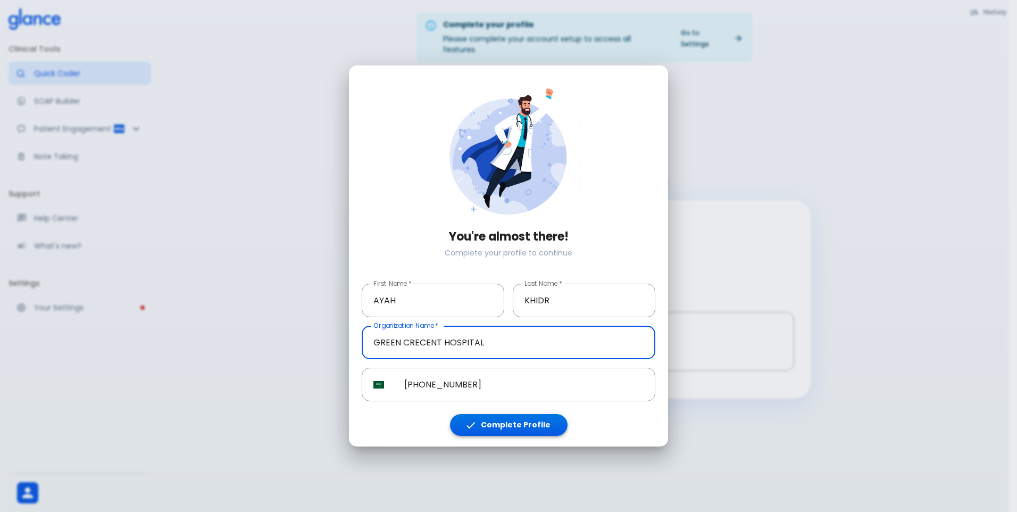
type input "GREEN CRECENT HOSPITAL"
click at [517, 419] on button "Complete Profile" at bounding box center [509, 425] width 118 height 22
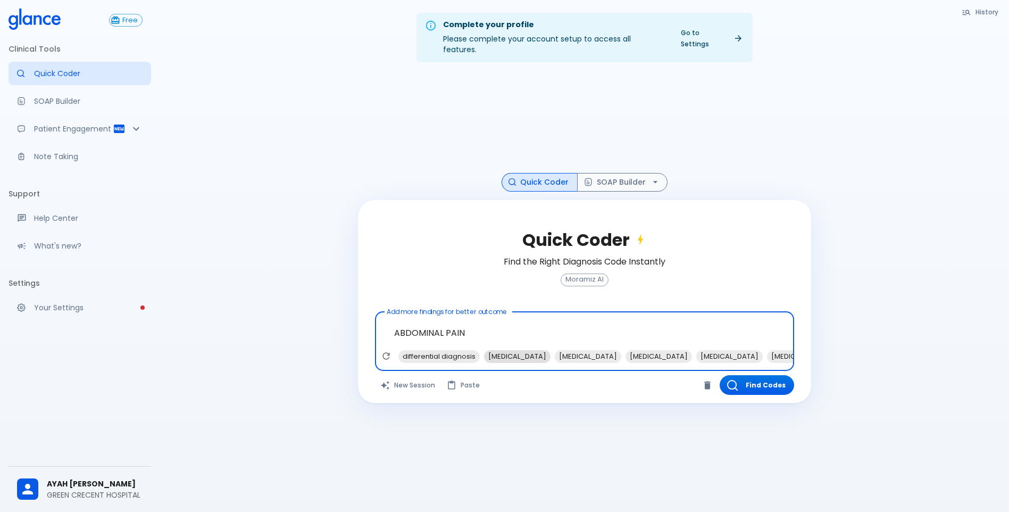
click at [512, 350] on span "[MEDICAL_DATA]" at bounding box center [517, 356] width 67 height 12
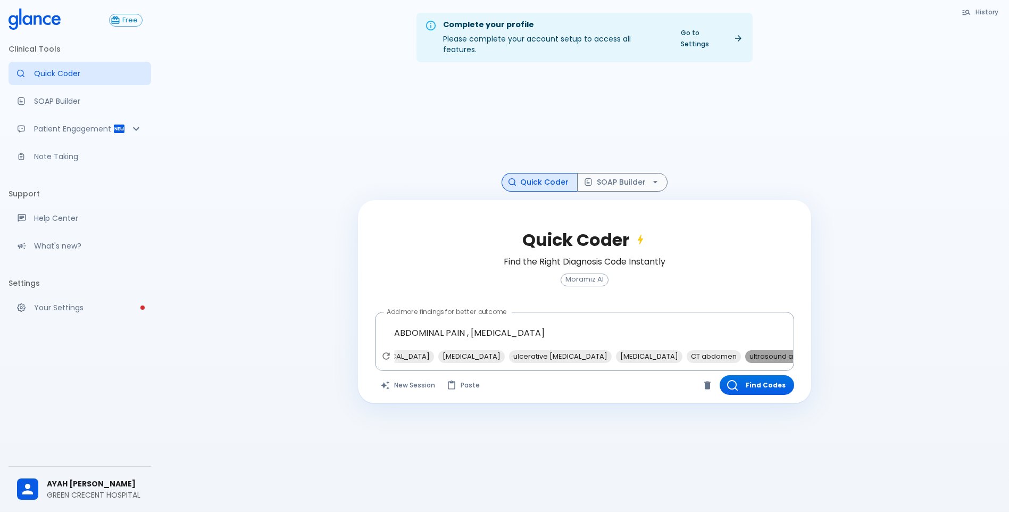
click at [745, 350] on span "ultrasound abdomen" at bounding box center [786, 356] width 82 height 12
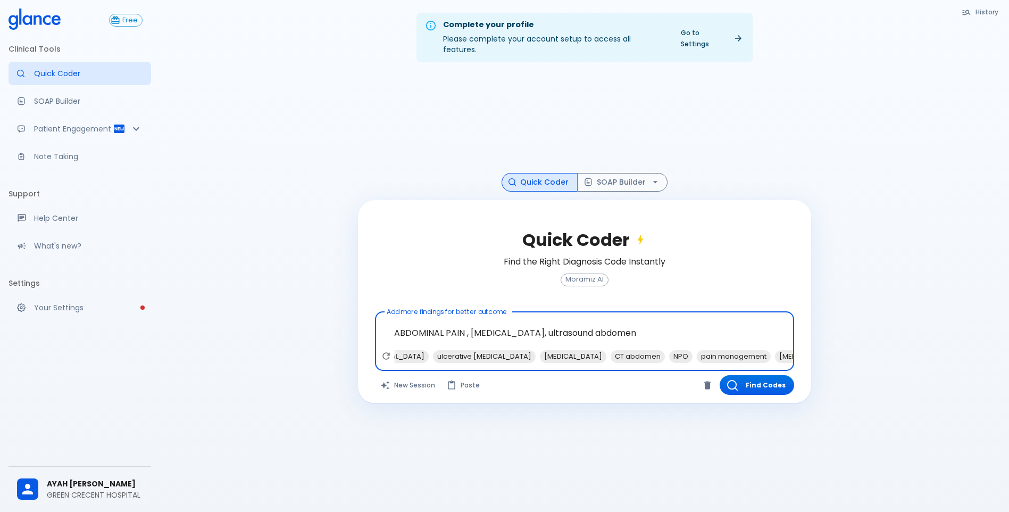
scroll to position [0, 429]
click at [822, 350] on span "antibiotics" at bounding box center [844, 356] width 44 height 12
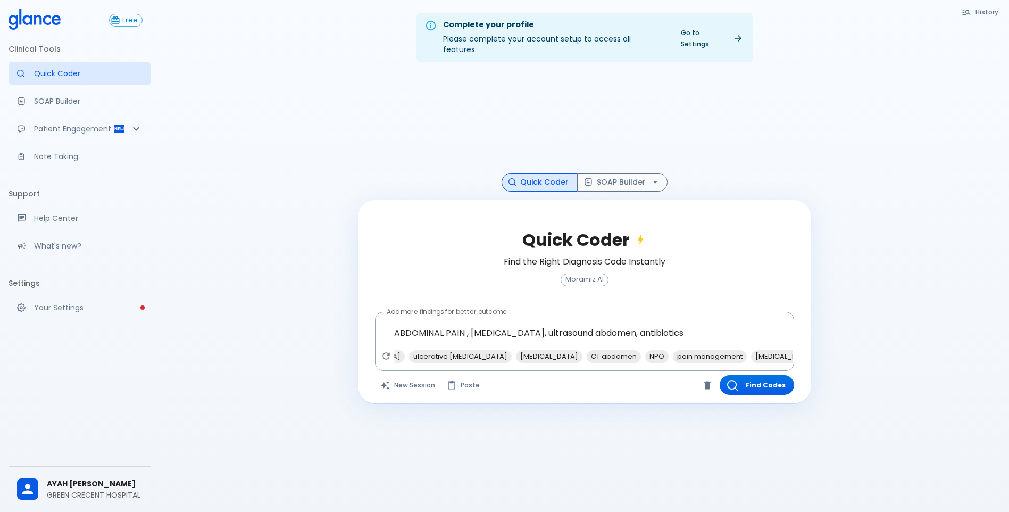
drag, startPoint x: 703, startPoint y: 359, endPoint x: 718, endPoint y: 353, distance: 15.8
click at [718, 353] on div "ABDOMINAL PAIN , [MEDICAL_DATA], ultrasound abdomen, antibiotics x differential…" at bounding box center [584, 342] width 419 height 60
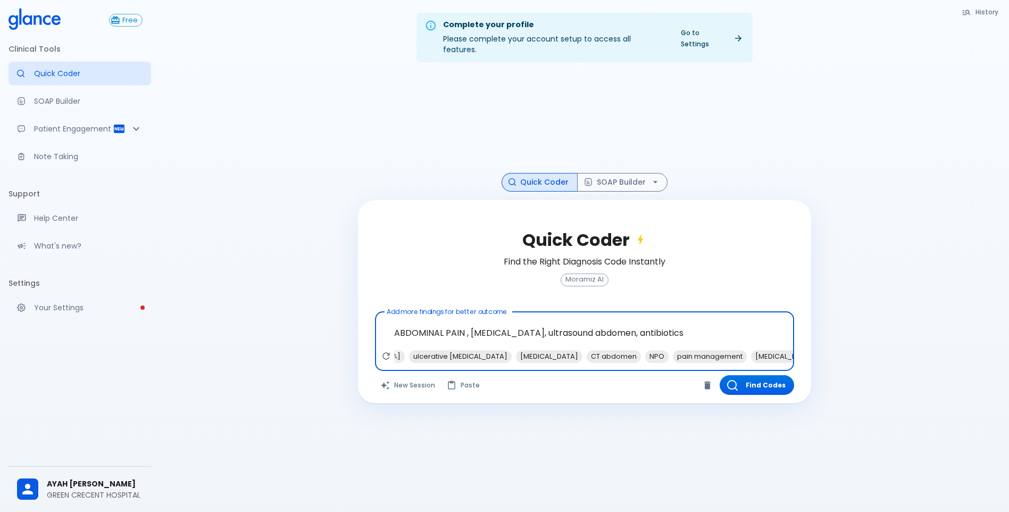
click at [893, 350] on span "[MEDICAL_DATA]" at bounding box center [926, 356] width 67 height 12
type textarea "ABDOMINAL PAIN , [MEDICAL_DATA], ultrasound abdomen, antibiotics, [MEDICAL_DATA]"
click at [762, 375] on button "Find Codes" at bounding box center [757, 385] width 74 height 20
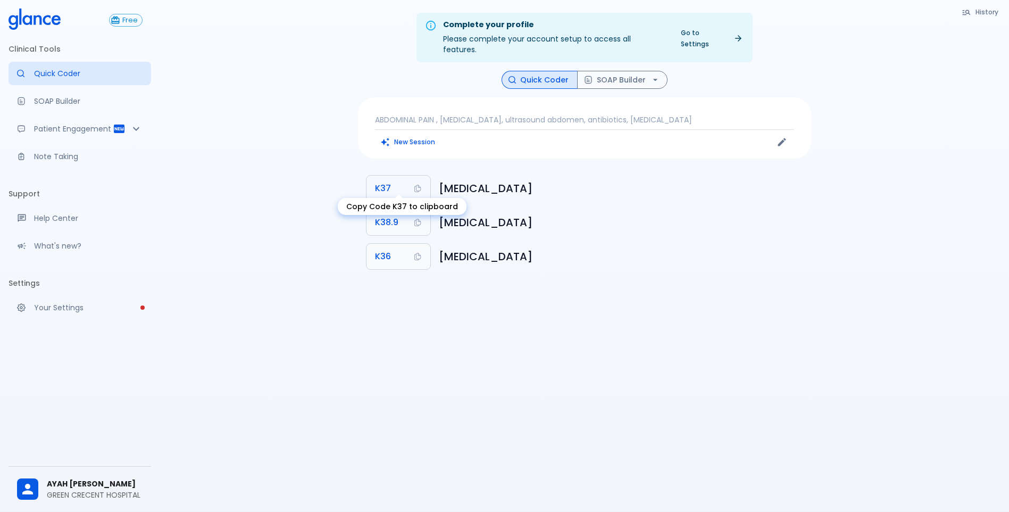
click at [393, 176] on button "K37" at bounding box center [399, 189] width 64 height 26
click at [607, 71] on button "SOAP Builder" at bounding box center [622, 80] width 90 height 19
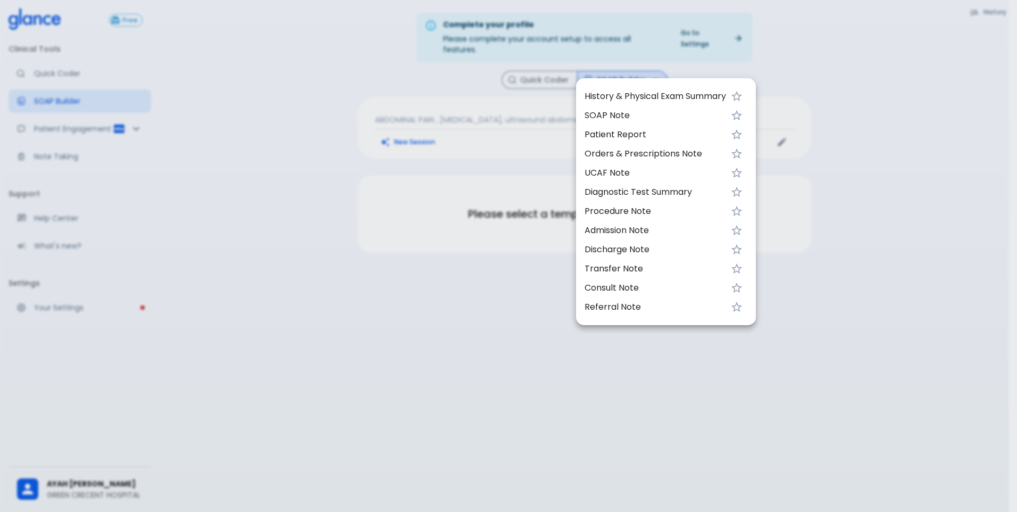
click at [601, 177] on span "UCAF Note" at bounding box center [656, 173] width 142 height 13
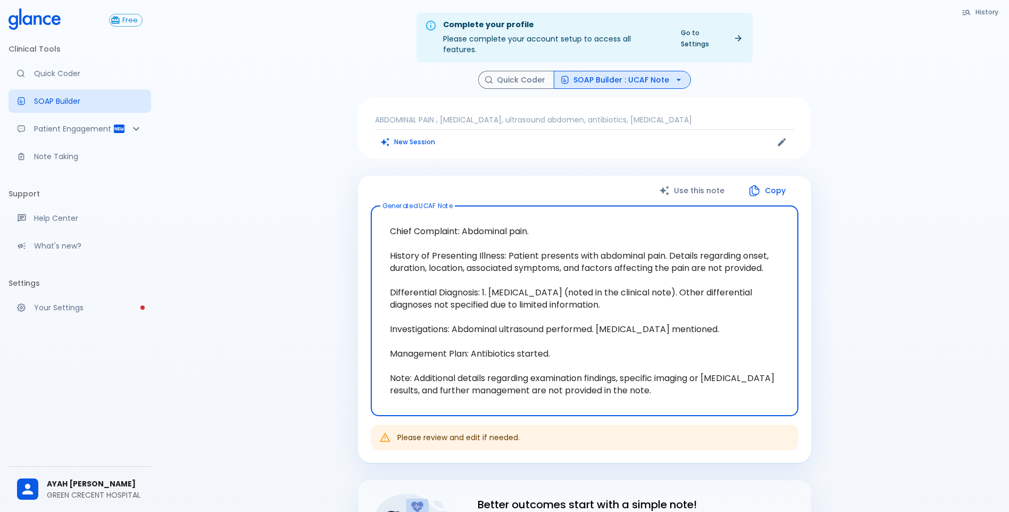
click at [780, 185] on button "Copy" at bounding box center [768, 191] width 61 height 22
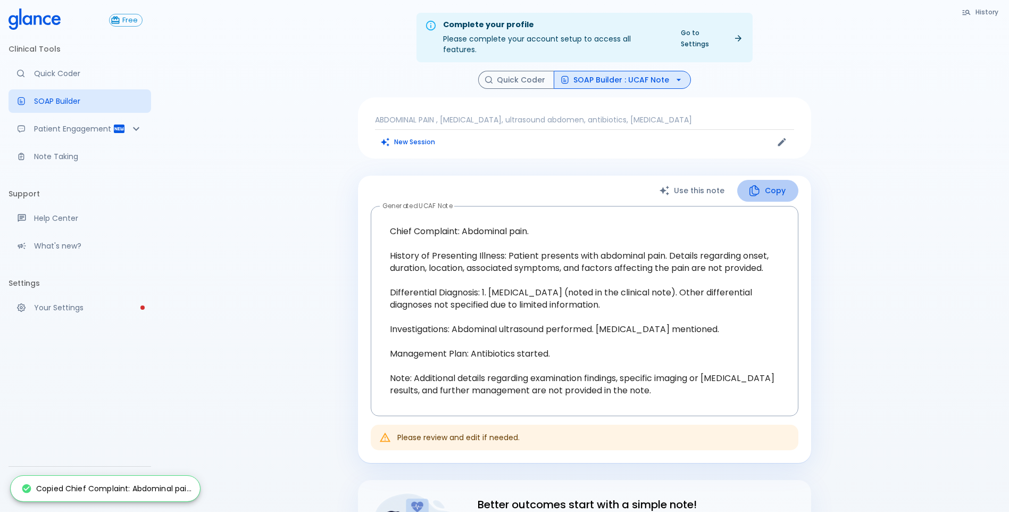
click at [763, 180] on button "Copy" at bounding box center [768, 191] width 61 height 22
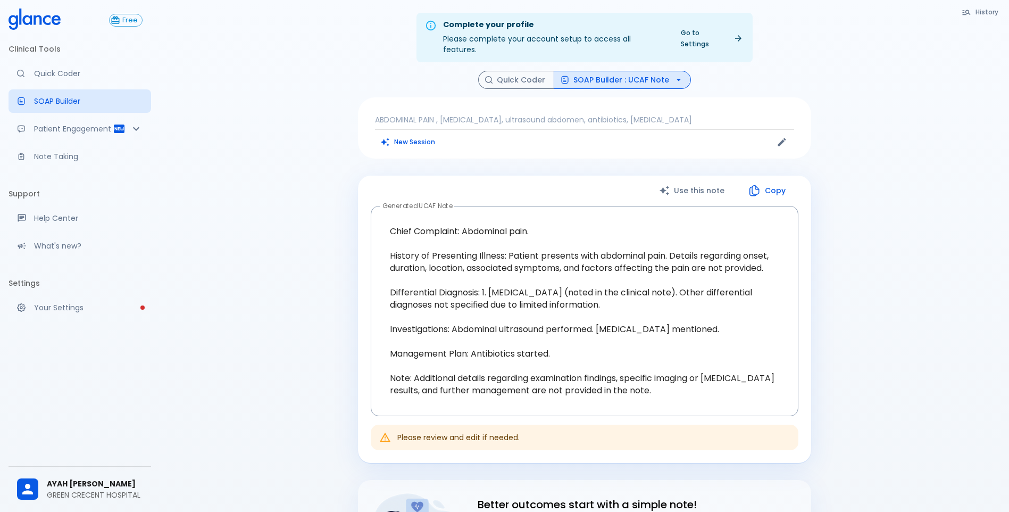
click at [761, 190] on button "Copy" at bounding box center [768, 191] width 61 height 22
click at [540, 71] on button "Quick Coder" at bounding box center [516, 80] width 76 height 19
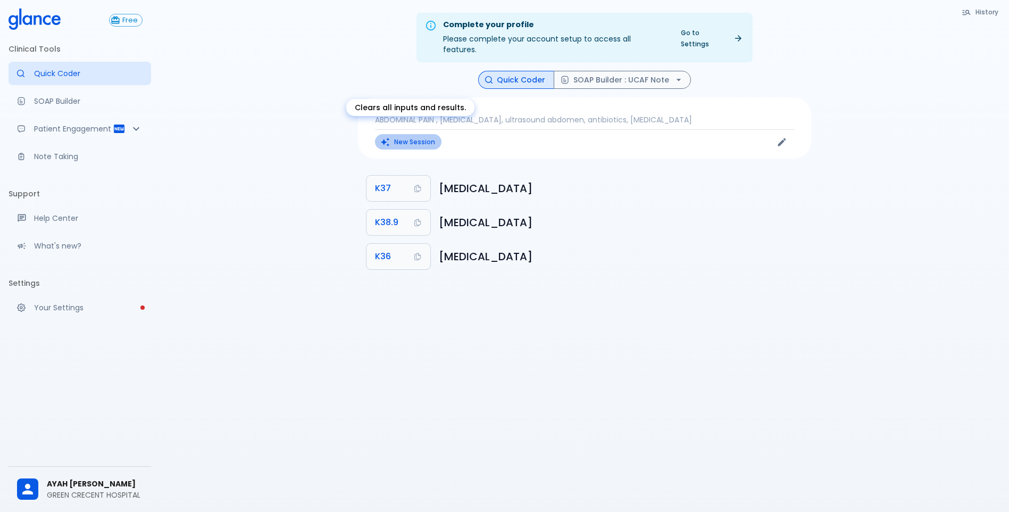
click at [390, 137] on icon "Clears all inputs and results." at bounding box center [385, 142] width 10 height 10
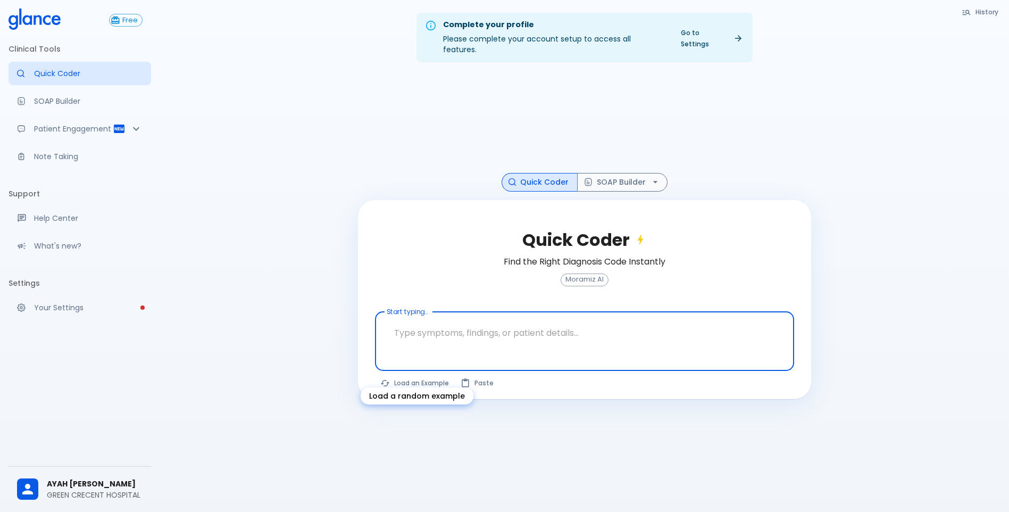
click at [420, 375] on button "Load an Example" at bounding box center [415, 382] width 80 height 15
type textarea "62M, HTN, acute tearing [MEDICAL_DATA] to back, BP 170/95, asymmetric pulses, C…"
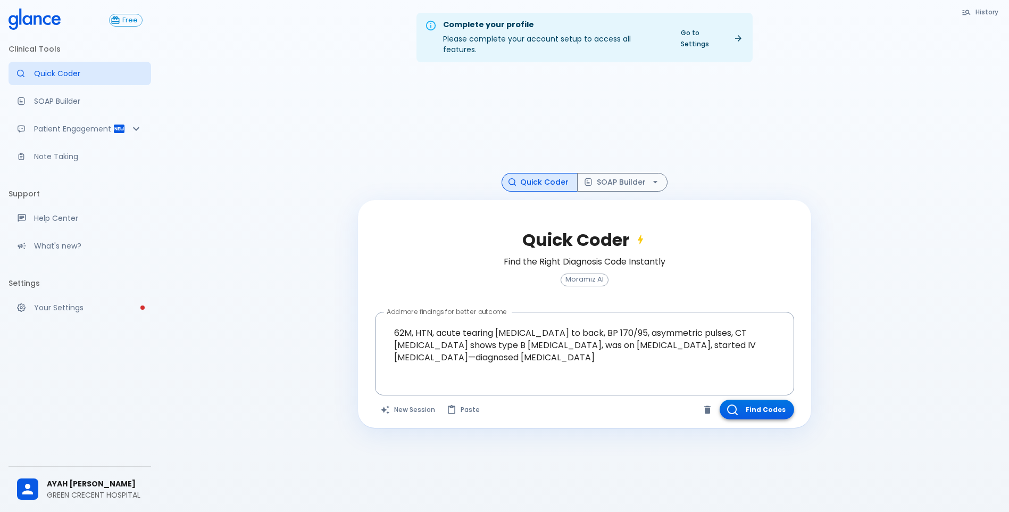
click at [743, 400] on button "Find Codes" at bounding box center [757, 410] width 74 height 20
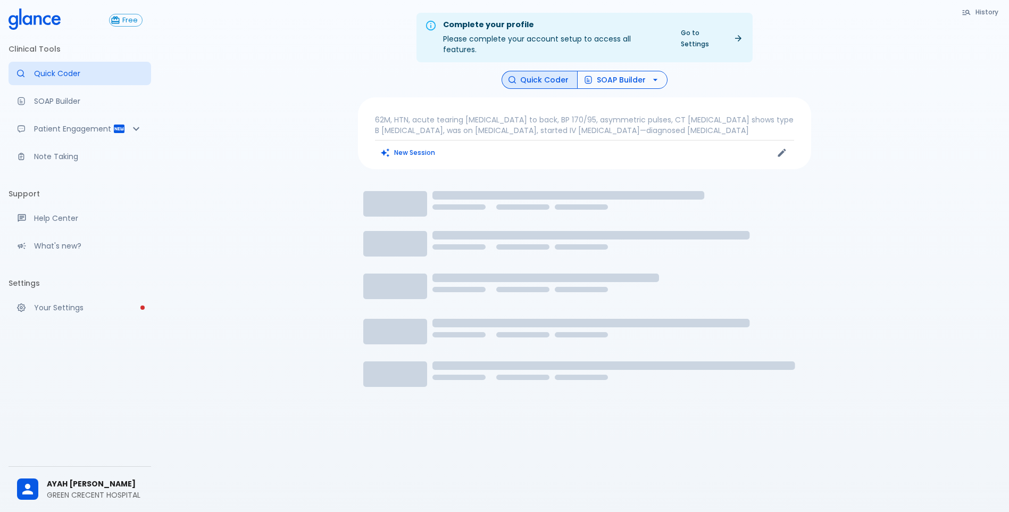
click at [606, 72] on button "SOAP Builder" at bounding box center [622, 80] width 90 height 19
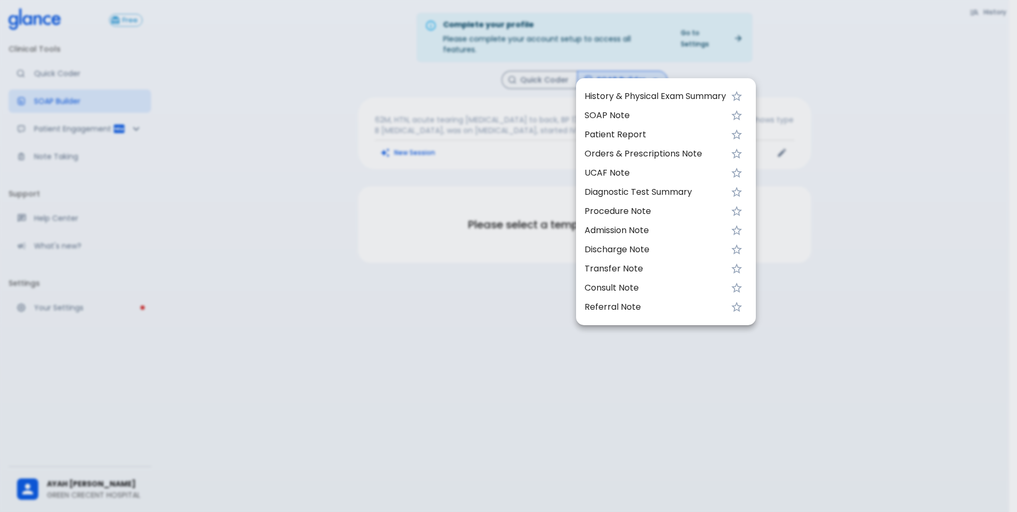
click at [602, 136] on span "Patient Report" at bounding box center [656, 134] width 142 height 13
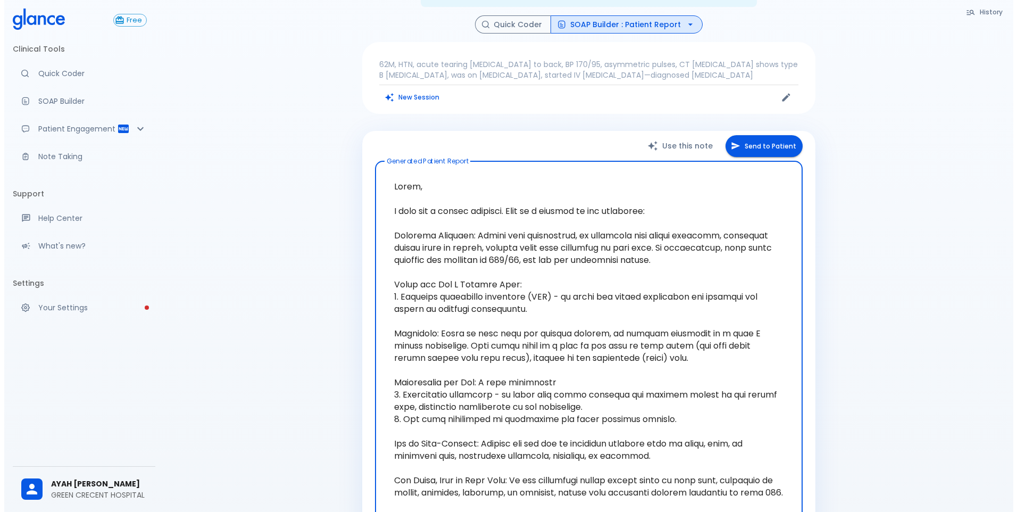
scroll to position [106, 0]
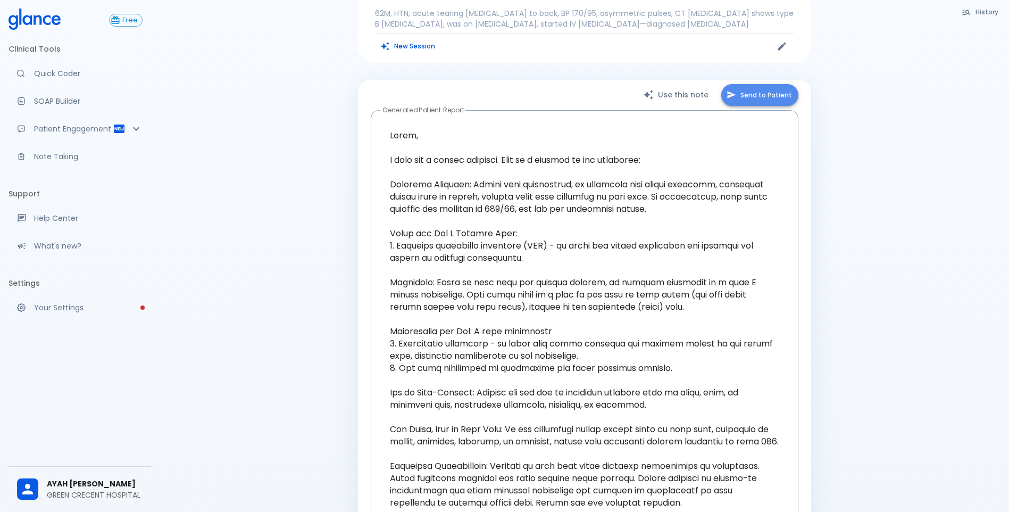
click at [771, 87] on button "Send to Patient" at bounding box center [760, 95] width 77 height 22
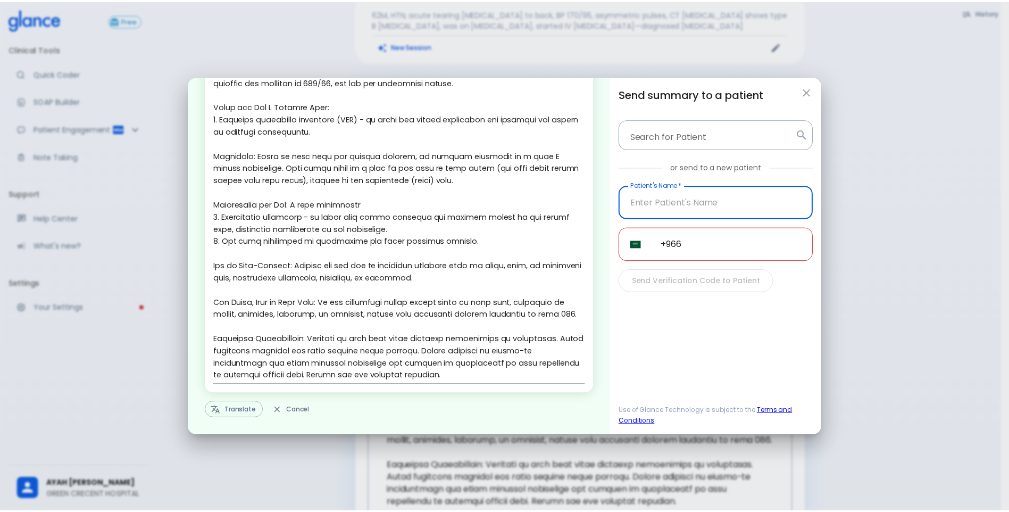
scroll to position [113, 0]
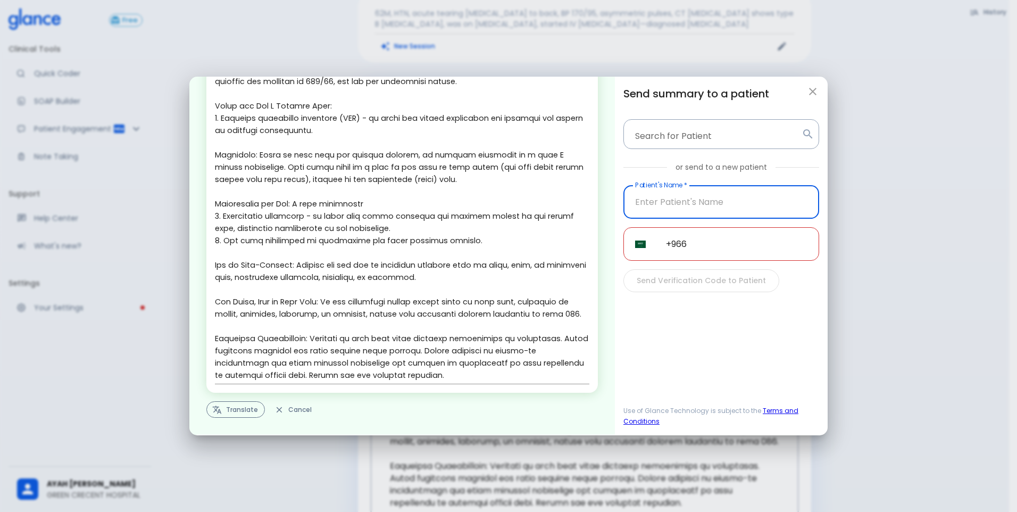
click at [233, 415] on button "Translate" at bounding box center [235, 409] width 59 height 16
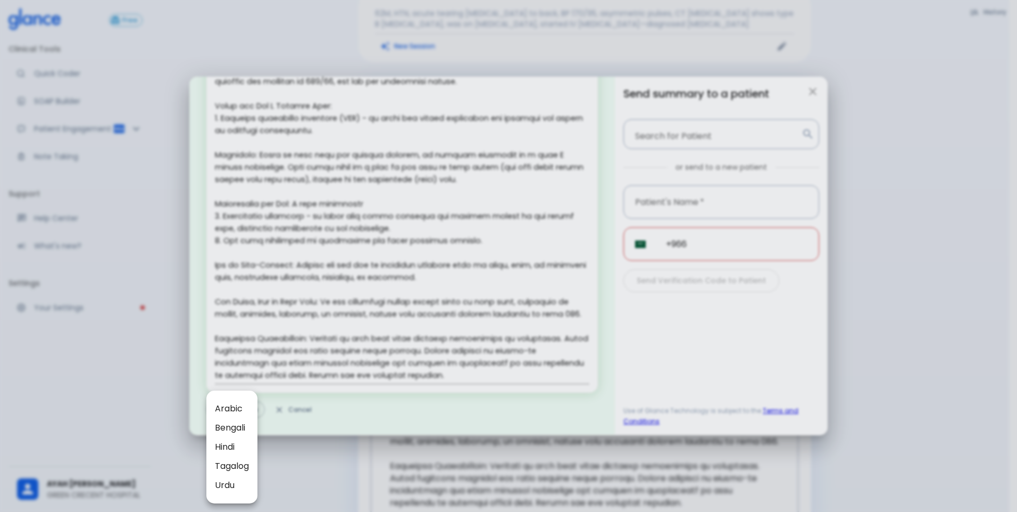
click at [708, 246] on div at bounding box center [508, 256] width 1017 height 512
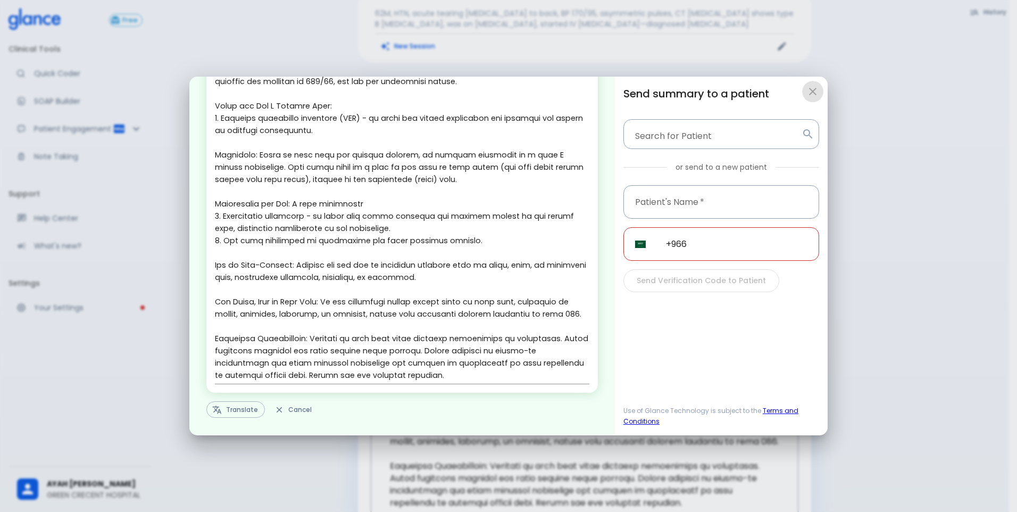
click at [819, 96] on button "button" at bounding box center [812, 91] width 21 height 21
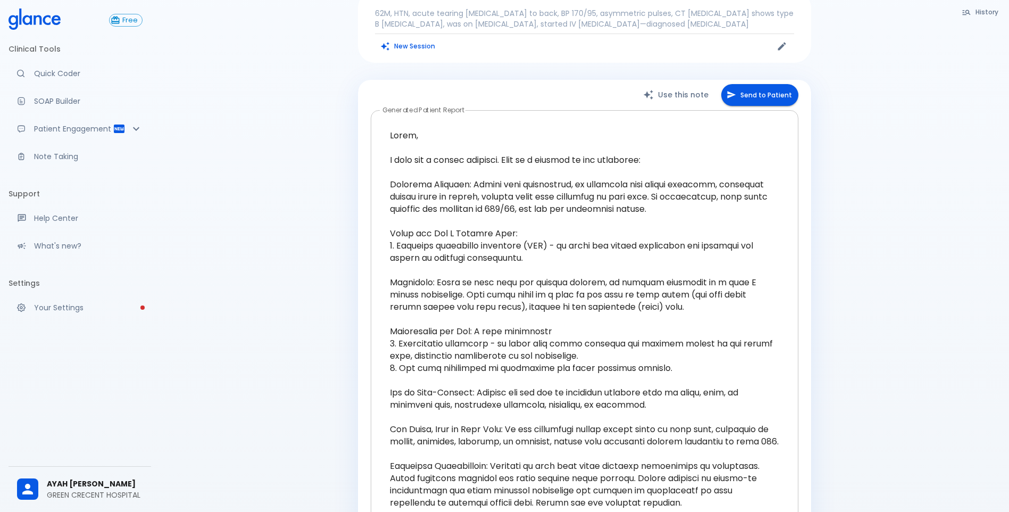
scroll to position [0, 0]
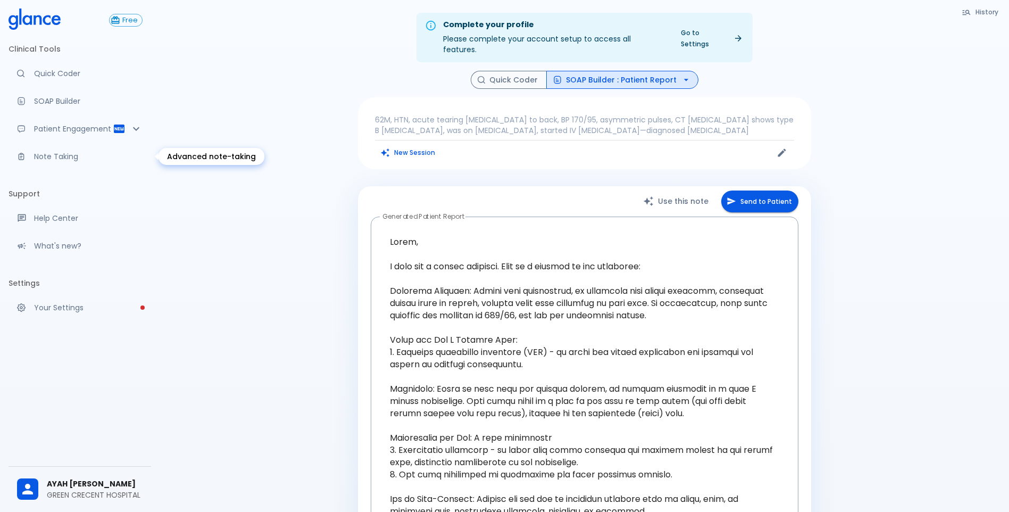
click at [69, 158] on p "Note Taking" at bounding box center [88, 156] width 109 height 11
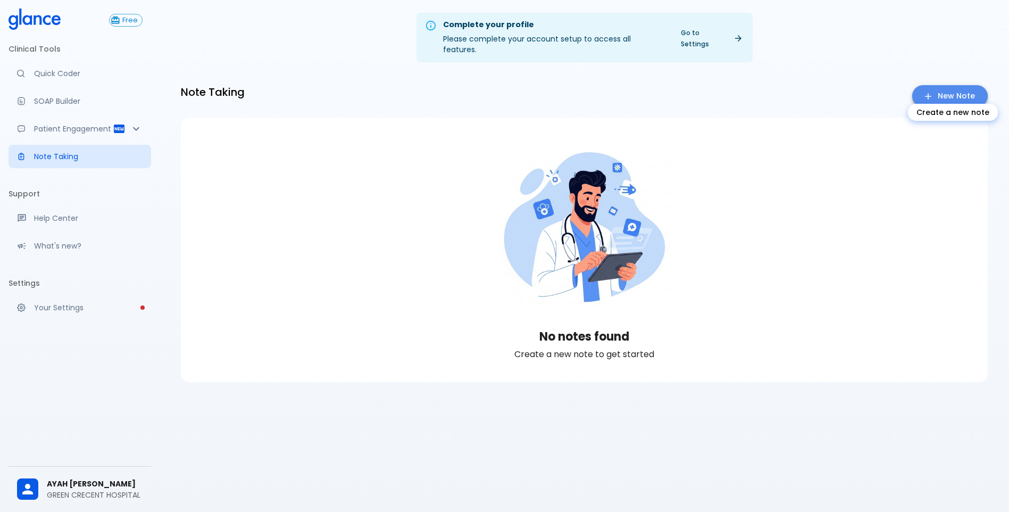
click at [947, 85] on link "New Note" at bounding box center [951, 96] width 76 height 22
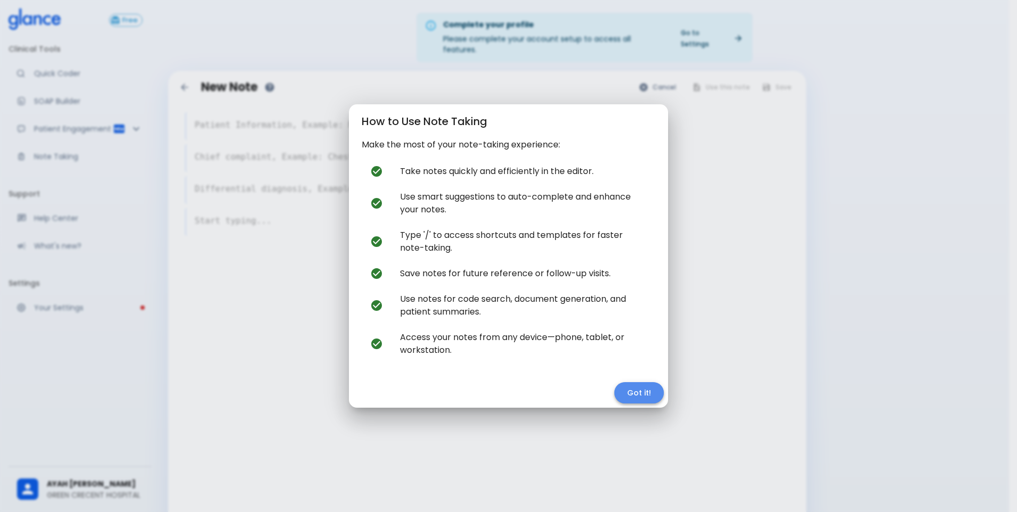
click at [627, 389] on button "Got it!" at bounding box center [639, 393] width 49 height 22
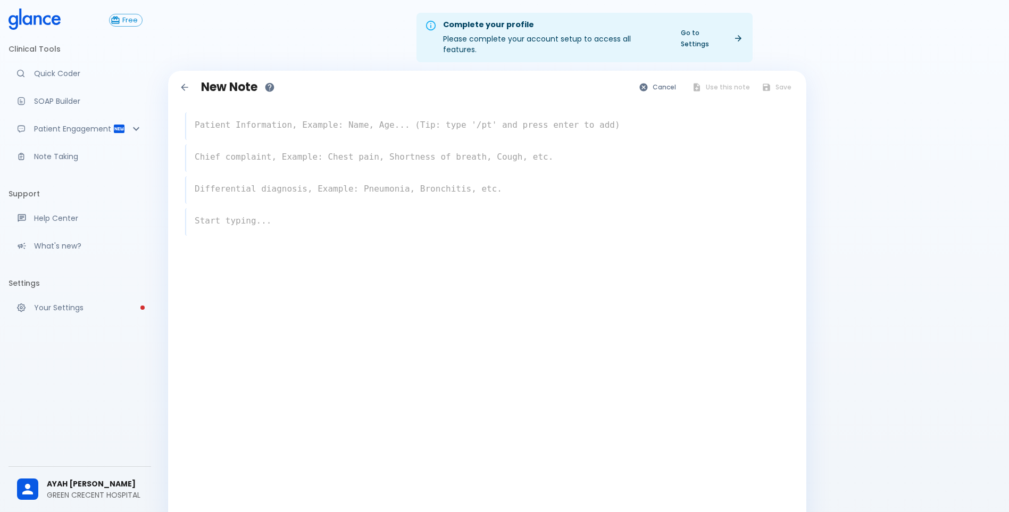
click at [210, 127] on div "x" at bounding box center [487, 126] width 604 height 28
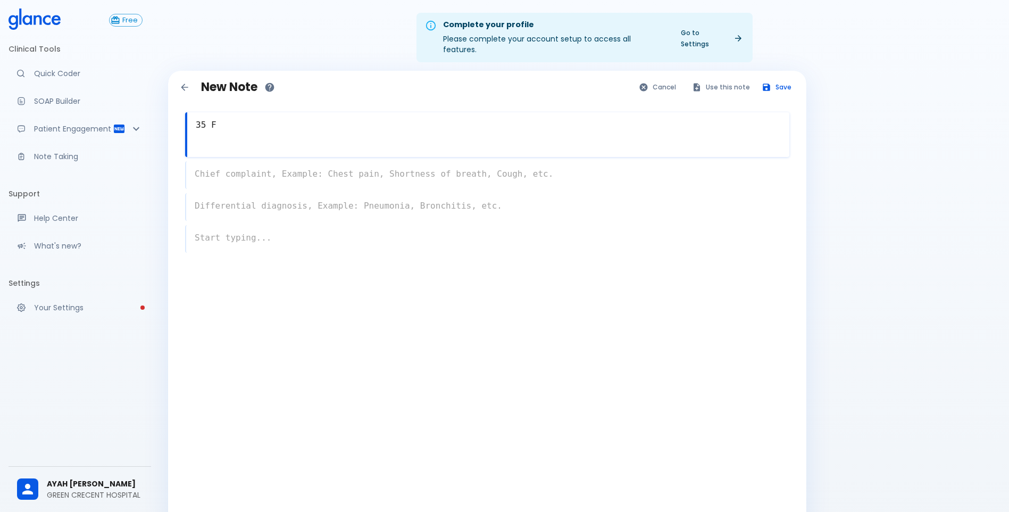
type textarea "35 F"
click at [234, 165] on div "x" at bounding box center [487, 166] width 604 height 45
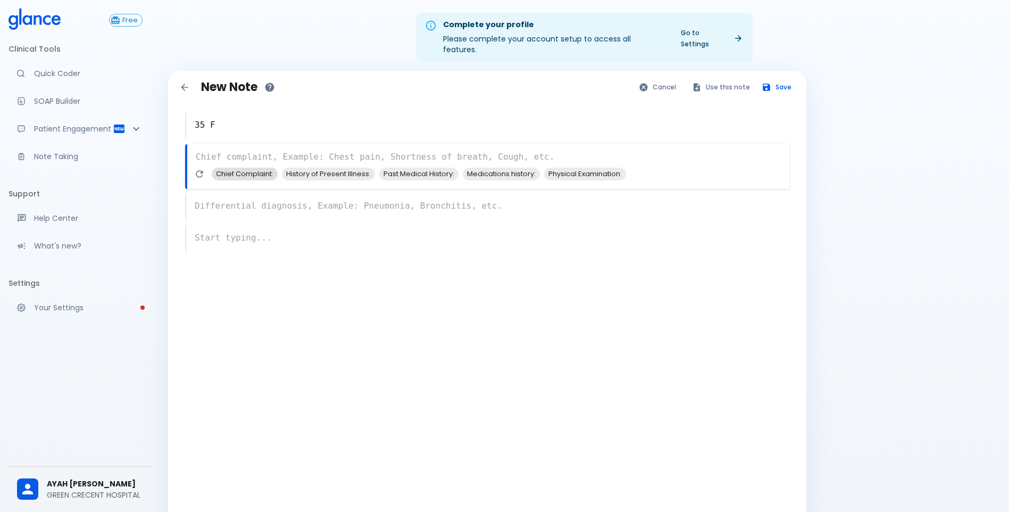
click at [229, 168] on span "Chief Complaint:" at bounding box center [245, 174] width 66 height 12
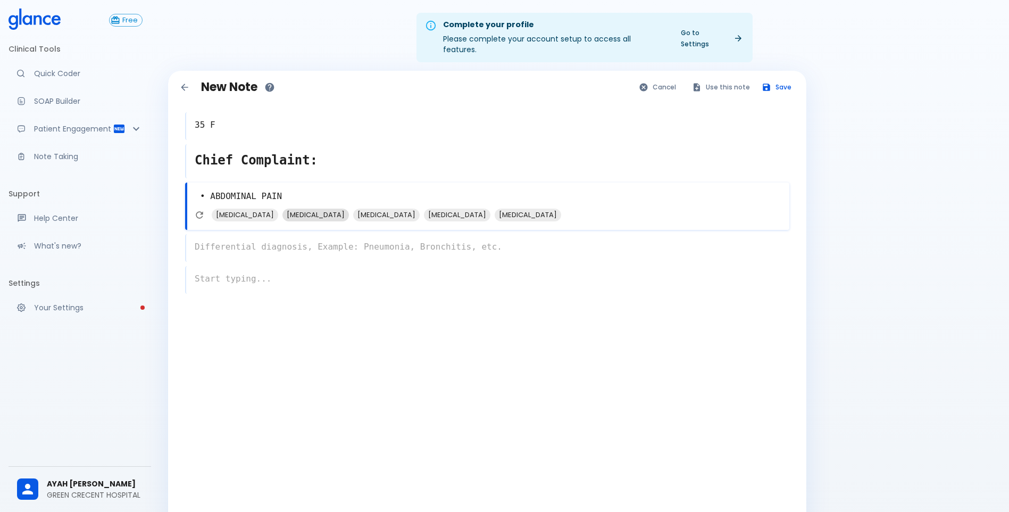
click at [242, 209] on span "[MEDICAL_DATA]" at bounding box center [245, 215] width 67 height 12
click at [491, 209] on span "[MEDICAL_DATA]" at bounding box center [457, 215] width 67 height 12
type textarea "• ABDOMINAL PAIN [MEDICAL_DATA], [MEDICAL_DATA]"
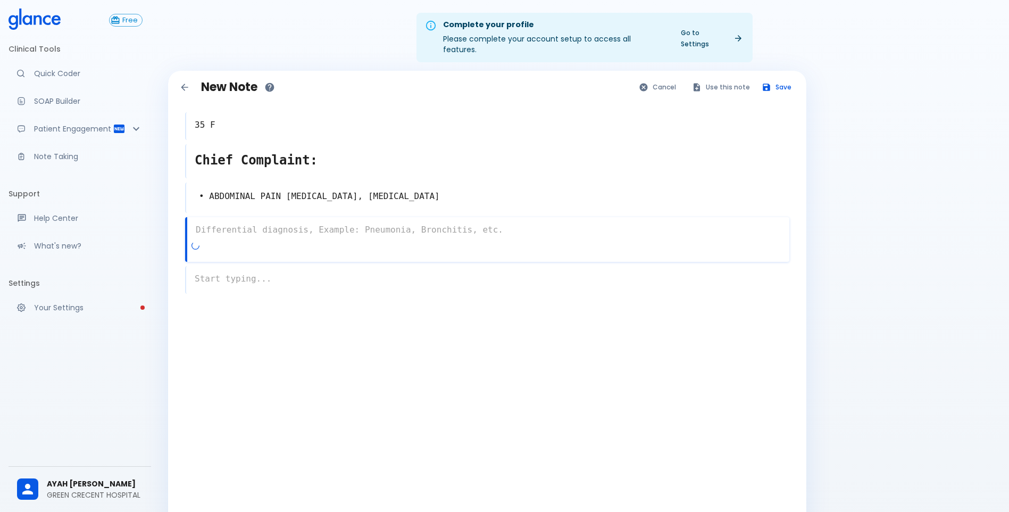
click at [221, 240] on div "x" at bounding box center [487, 239] width 604 height 45
click at [414, 241] on span "Differential diagnosis:" at bounding box center [436, 247] width 83 height 12
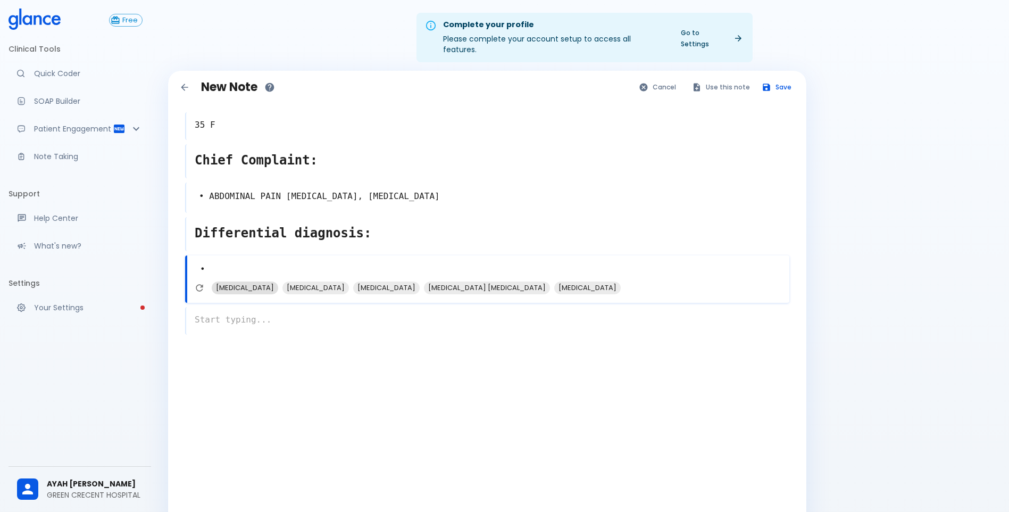
click at [246, 282] on span "[MEDICAL_DATA]" at bounding box center [245, 287] width 67 height 12
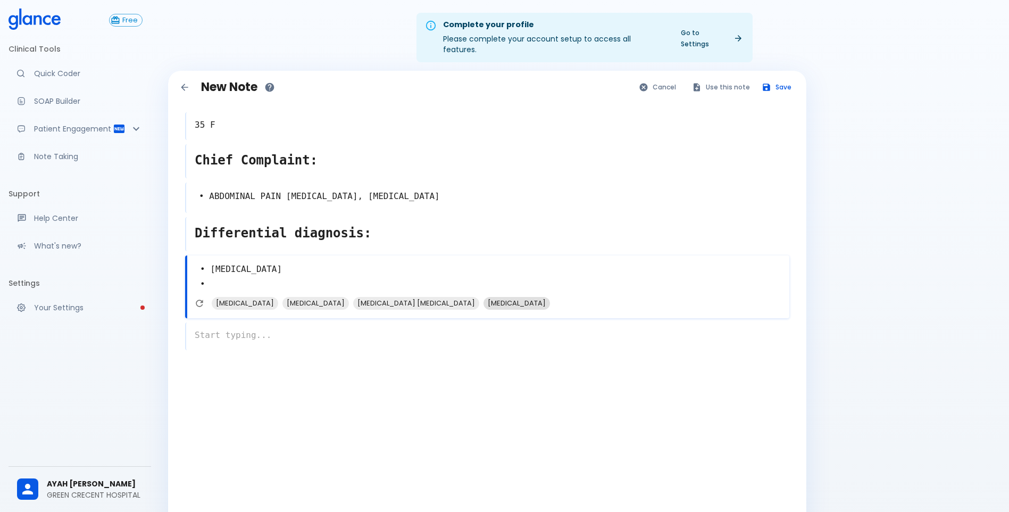
click at [484, 297] on span "[MEDICAL_DATA]" at bounding box center [517, 303] width 67 height 12
type textarea "• [MEDICAL_DATA] • [MEDICAL_DATA] •"
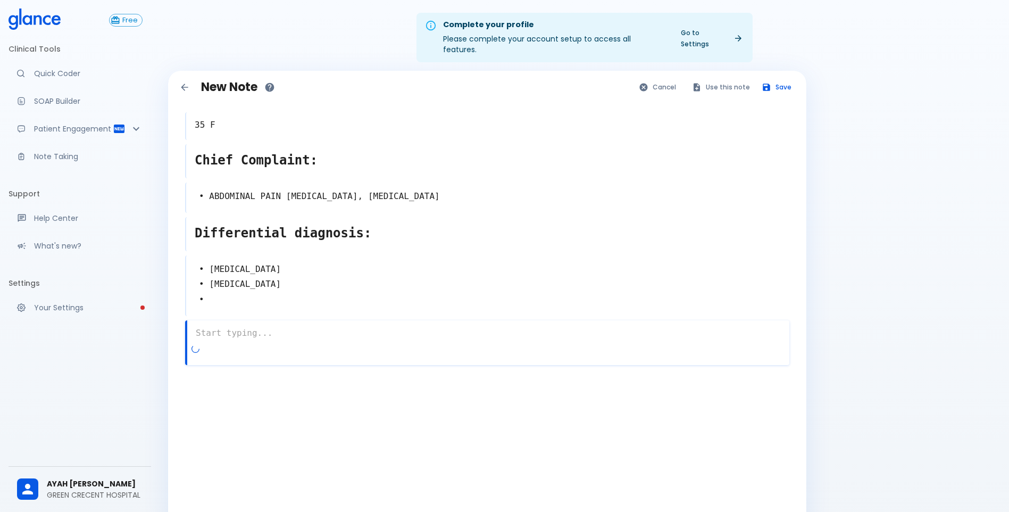
click at [258, 349] on div "x" at bounding box center [487, 342] width 604 height 45
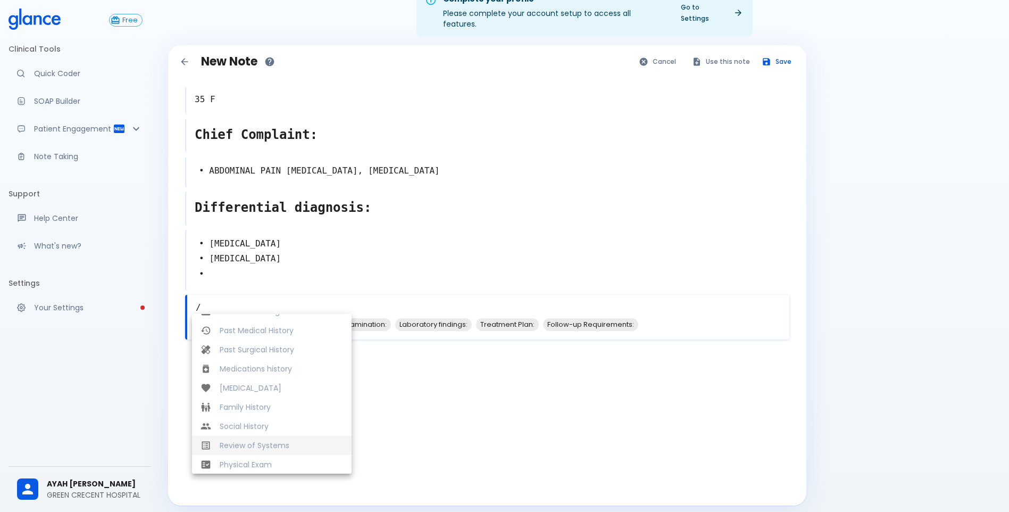
scroll to position [213, 0]
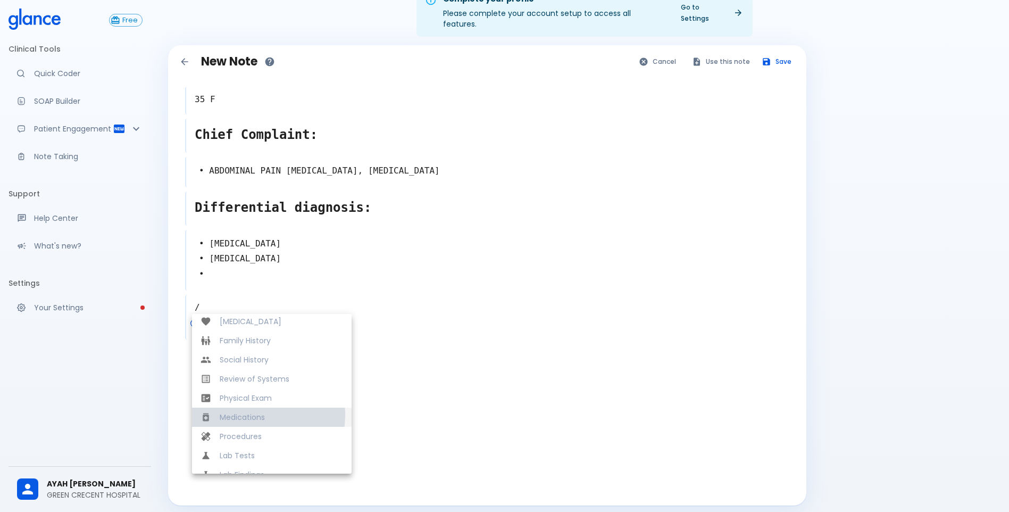
click at [252, 412] on span "Medications" at bounding box center [281, 417] width 123 height 11
type textarea "Medications"
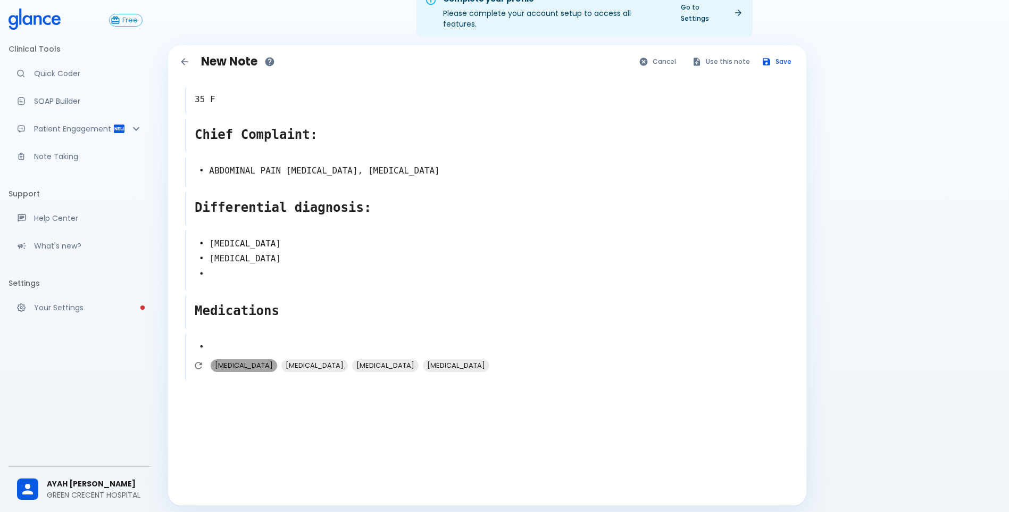
click at [245, 359] on span "[MEDICAL_DATA]" at bounding box center [244, 365] width 67 height 12
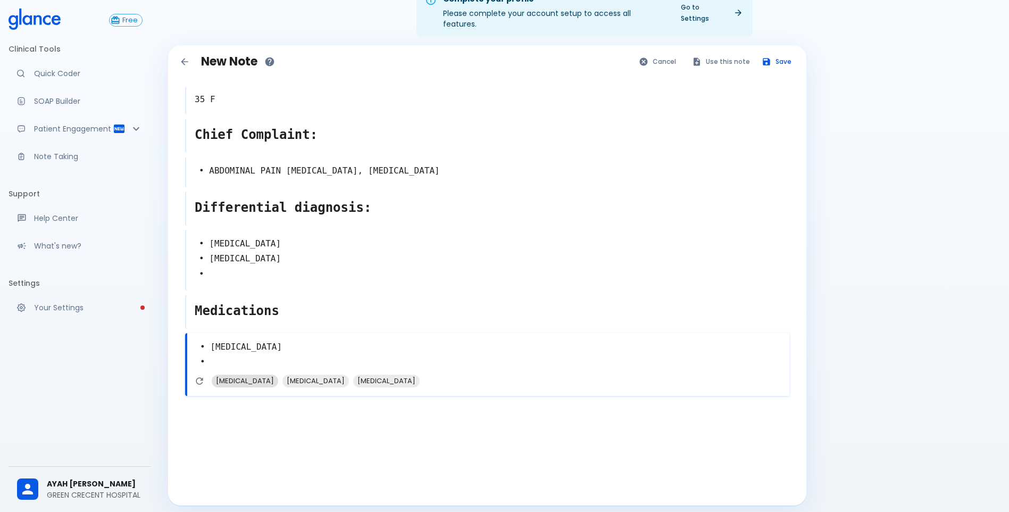
click at [247, 375] on span "[MEDICAL_DATA]" at bounding box center [245, 381] width 67 height 12
type textarea "• [MEDICAL_DATA] • [MEDICAL_DATA] •"
click at [778, 55] on button "Save" at bounding box center [778, 61] width 42 height 15
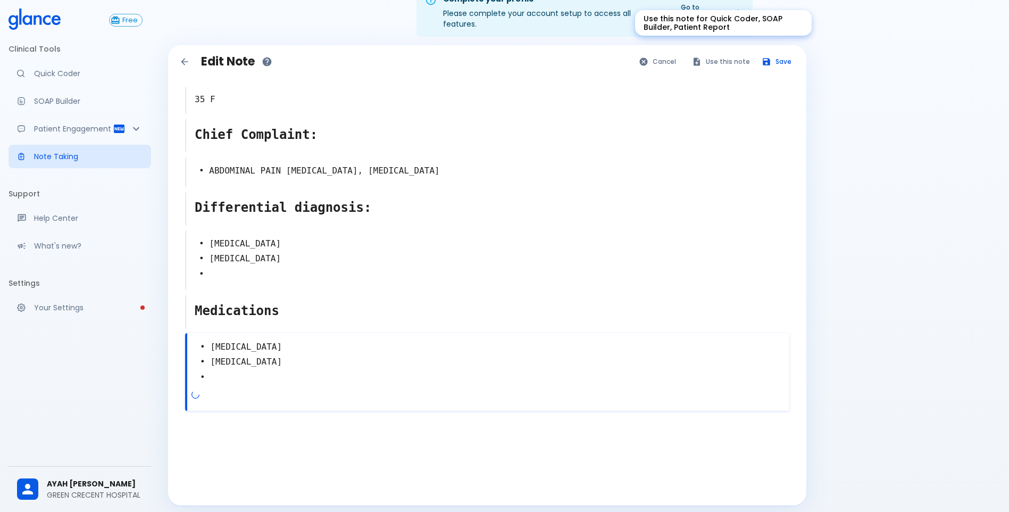
click at [720, 57] on button "Use this note" at bounding box center [722, 61] width 70 height 15
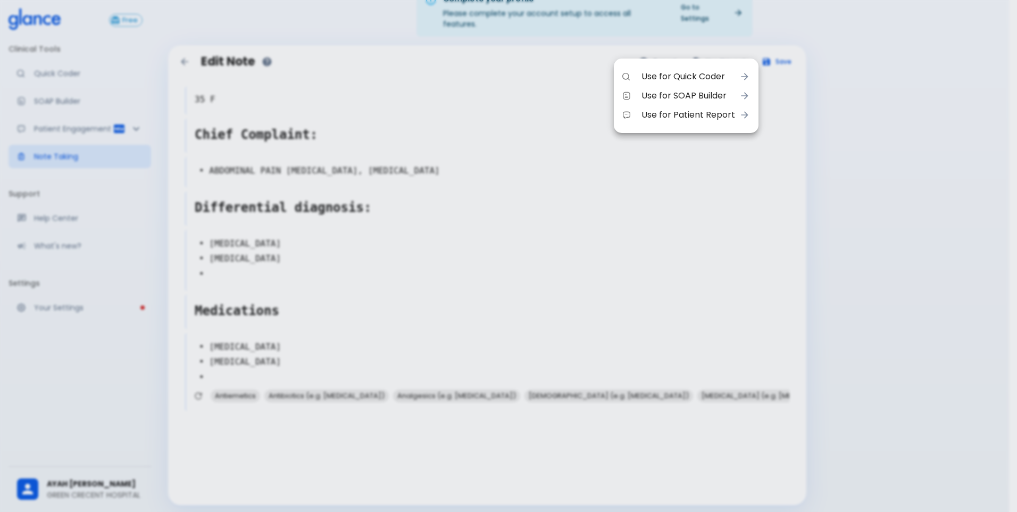
click at [696, 80] on span "Use for Quick Coder" at bounding box center [689, 76] width 94 height 13
